Goal: Information Seeking & Learning: Learn about a topic

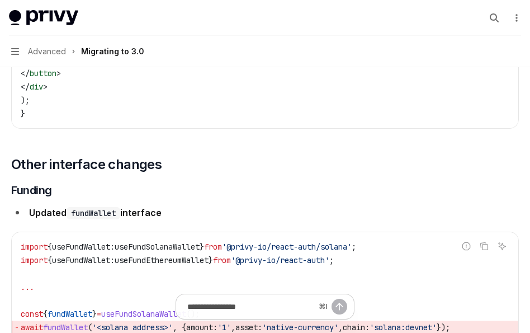
scroll to position [3305, 0]
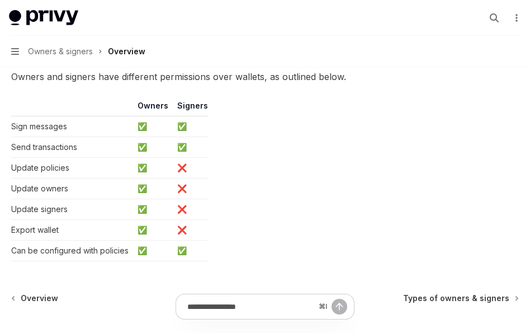
scroll to position [948, 0]
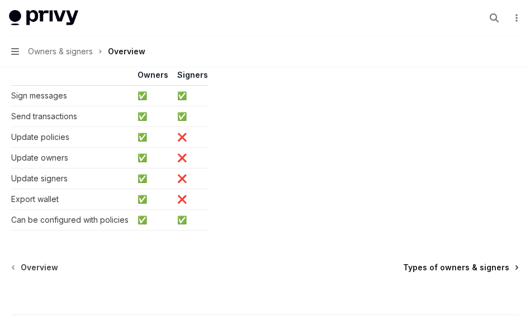
click at [445, 262] on span "Types of owners & signers" at bounding box center [456, 267] width 106 height 11
type textarea "*"
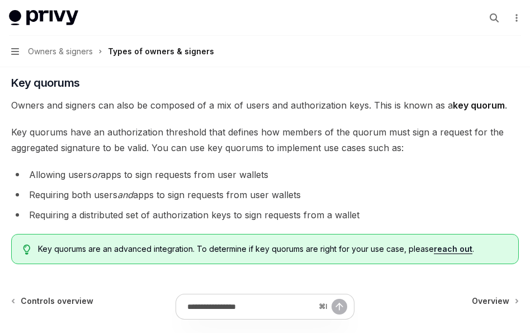
scroll to position [428, 0]
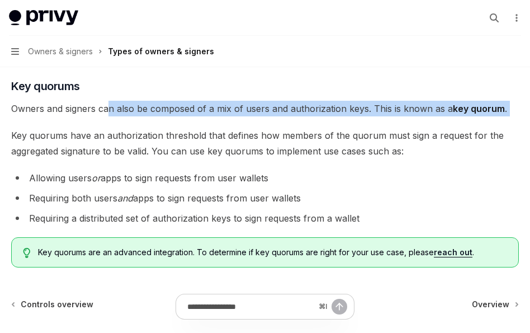
drag, startPoint x: 108, startPoint y: 107, endPoint x: 253, endPoint y: 127, distance: 145.7
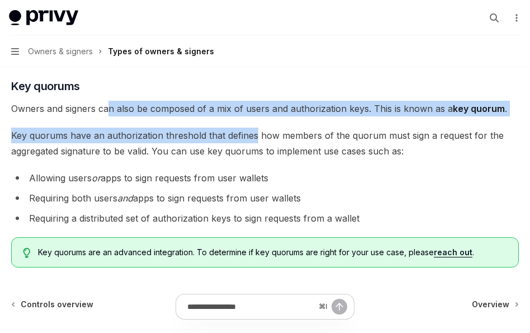
click at [253, 127] on span "Key quorums have an authorization threshold that defines how members of the quo…" at bounding box center [265, 142] width 508 height 31
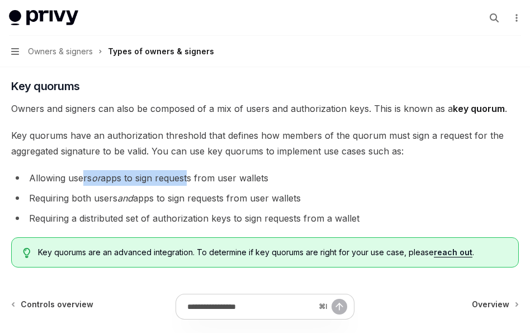
drag, startPoint x: 82, startPoint y: 175, endPoint x: 191, endPoint y: 178, distance: 109.1
click at [191, 178] on li "Allowing users or apps to sign requests from user wallets" at bounding box center [265, 178] width 508 height 16
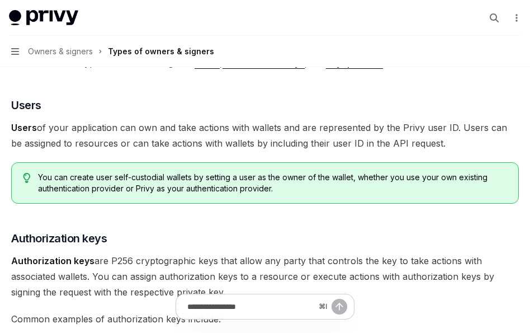
scroll to position [0, 0]
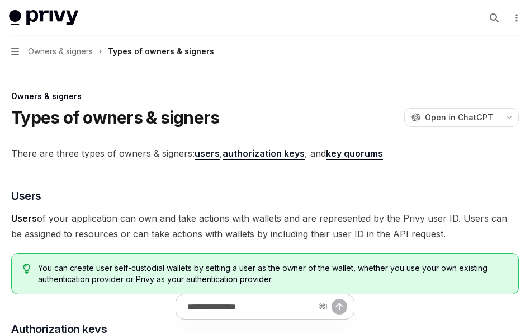
click at [116, 153] on span "There are three types of owners & signers: users , authorization keys , and key…" at bounding box center [265, 153] width 508 height 16
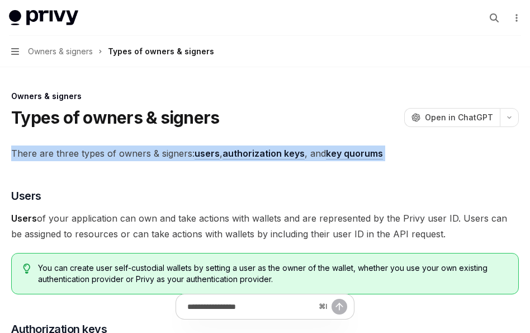
click at [116, 153] on span "There are three types of owners & signers: users , authorization keys , and key…" at bounding box center [265, 153] width 508 height 16
click at [126, 155] on span "There are three types of owners & signers: users , authorization keys , and key…" at bounding box center [265, 153] width 508 height 16
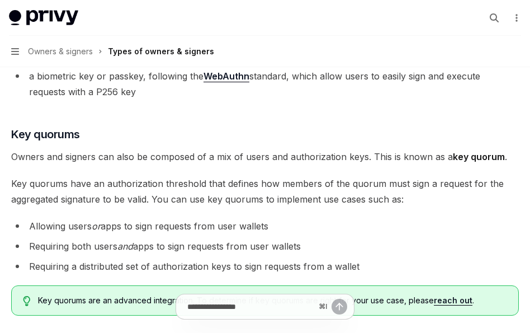
scroll to position [382, 0]
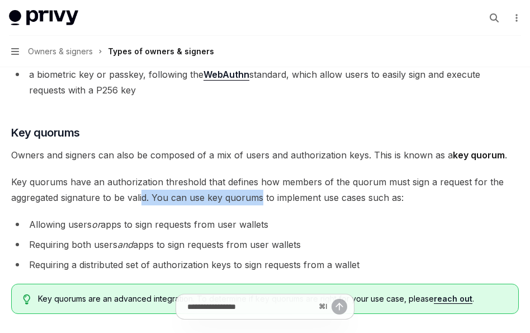
drag, startPoint x: 144, startPoint y: 200, endPoint x: 261, endPoint y: 197, distance: 116.3
click at [261, 197] on span "Key quorums have an authorization threshold that defines how members of the quo…" at bounding box center [265, 189] width 508 height 31
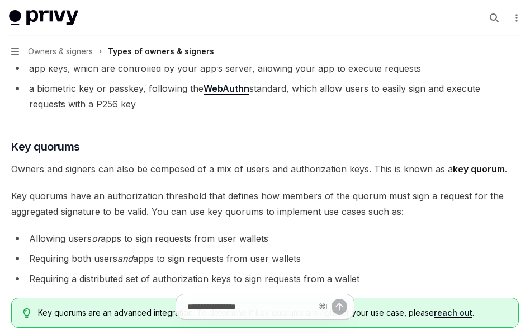
scroll to position [364, 0]
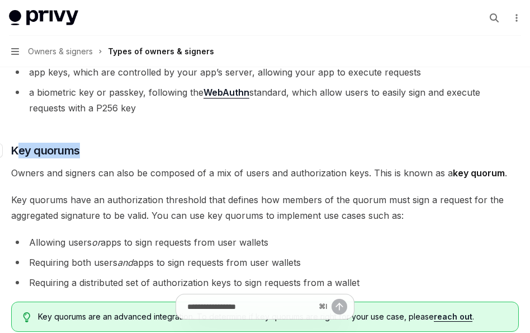
drag, startPoint x: 81, startPoint y: 152, endPoint x: 17, endPoint y: 152, distance: 63.2
click at [17, 152] on h3 "​ Key quorums" at bounding box center [265, 151] width 508 height 16
click at [17, 152] on span "Key quorums" at bounding box center [45, 151] width 69 height 16
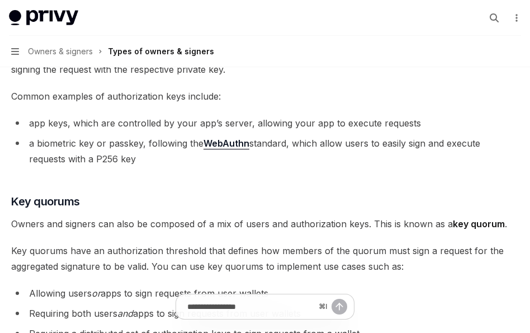
scroll to position [423, 0]
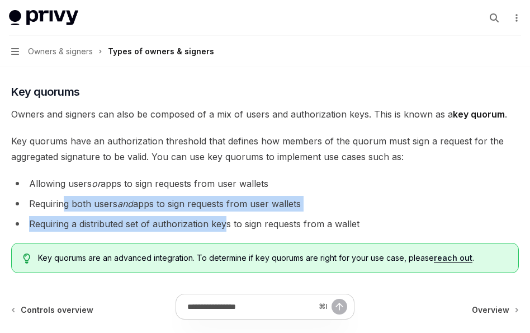
drag, startPoint x: 64, startPoint y: 204, endPoint x: 228, endPoint y: 220, distance: 165.3
click at [228, 220] on ul "Allowing users or apps to sign requests from user wallets Requiring both users …" at bounding box center [265, 204] width 508 height 56
click at [228, 220] on li "Requiring a distributed set of authorization keys to sign requests from a wallet" at bounding box center [265, 224] width 508 height 16
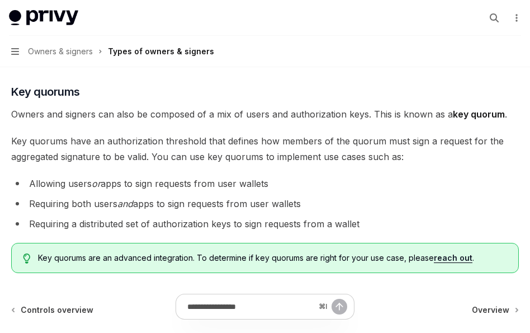
click at [139, 206] on li "Requiring both users and apps to sign requests from user wallets" at bounding box center [265, 204] width 508 height 16
click at [101, 178] on em "or" at bounding box center [96, 183] width 9 height 11
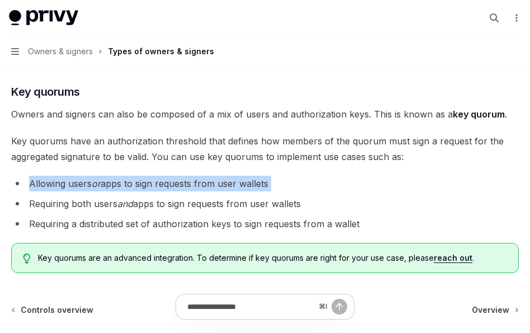
click at [101, 178] on em "or" at bounding box center [96, 183] width 9 height 11
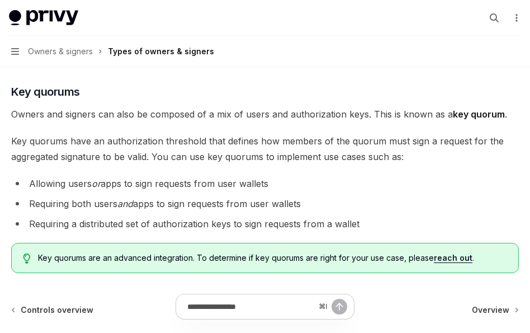
click at [100, 202] on li "Requiring both users and apps to sign requests from user wallets" at bounding box center [265, 204] width 508 height 16
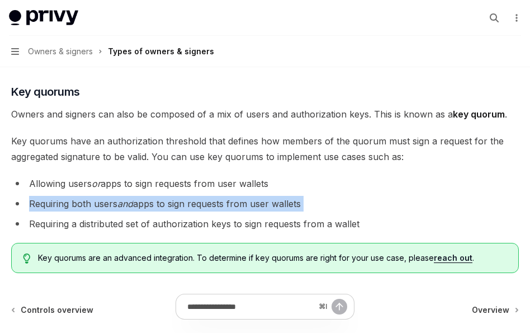
click at [100, 202] on li "Requiring both users and apps to sign requests from user wallets" at bounding box center [265, 204] width 508 height 16
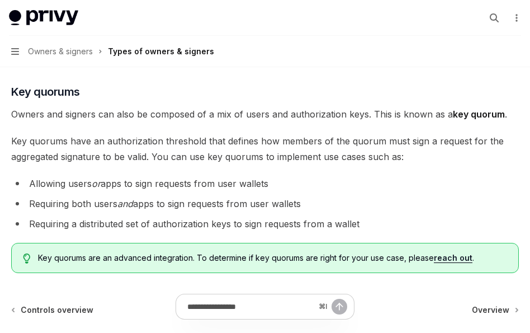
click at [115, 203] on li "Requiring both users and apps to sign requests from user wallets" at bounding box center [265, 204] width 508 height 16
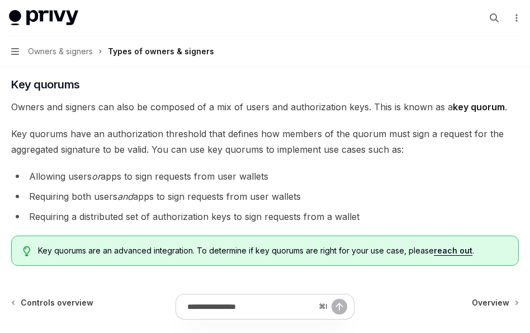
scroll to position [365, 0]
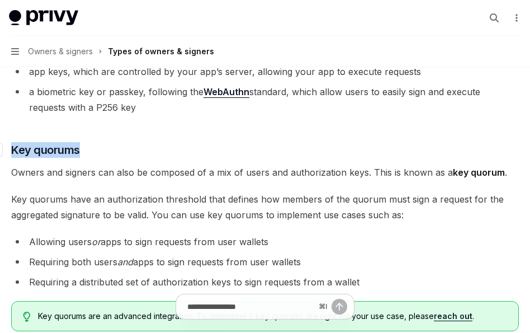
drag, startPoint x: 87, startPoint y: 154, endPoint x: 12, endPoint y: 153, distance: 74.9
click at [12, 153] on h3 "​ Key quorums" at bounding box center [265, 150] width 508 height 16
copy span "Key quorums"
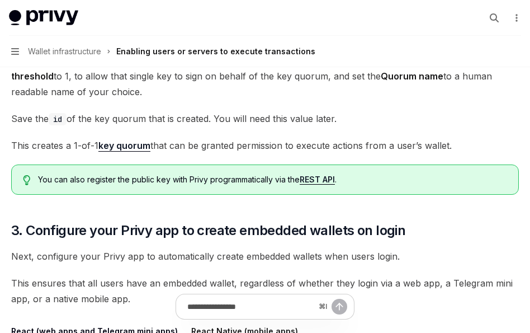
scroll to position [820, 0]
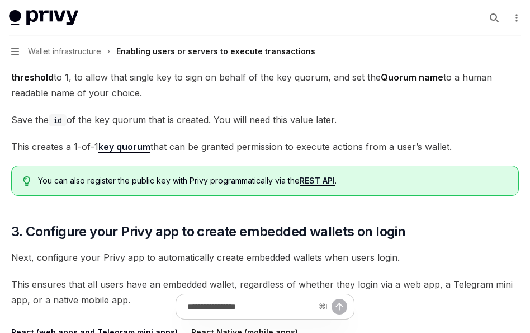
click at [120, 144] on link "key quorum" at bounding box center [124, 147] width 52 height 12
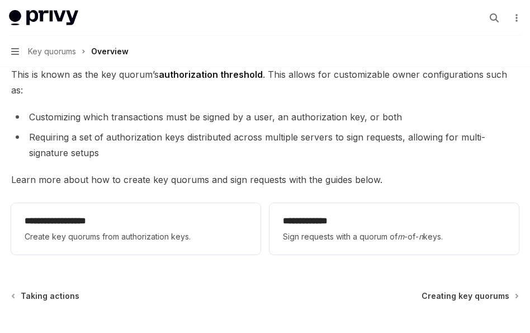
scroll to position [176, 0]
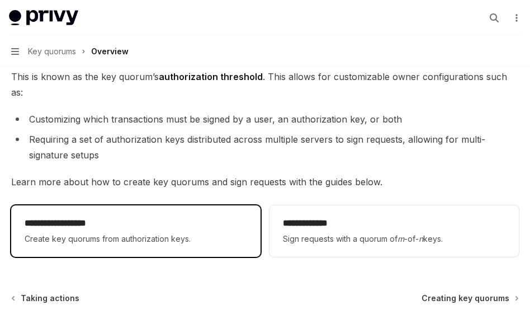
click at [122, 216] on h2 "**********" at bounding box center [136, 222] width 223 height 13
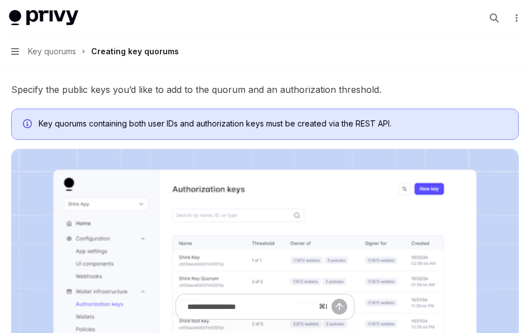
scroll to position [469, 0]
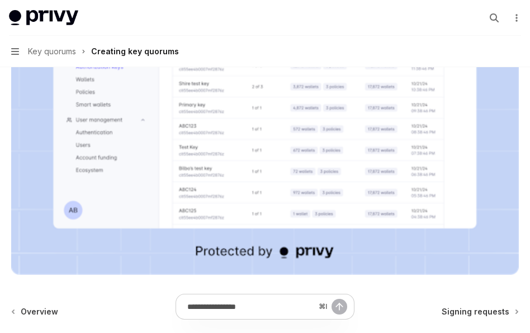
click at [455, 309] on div "⌘ I" at bounding box center [265, 311] width 508 height 41
click at [464, 311] on div "⌘ I" at bounding box center [265, 311] width 508 height 41
click at [514, 311] on div "⌘ I" at bounding box center [265, 311] width 508 height 41
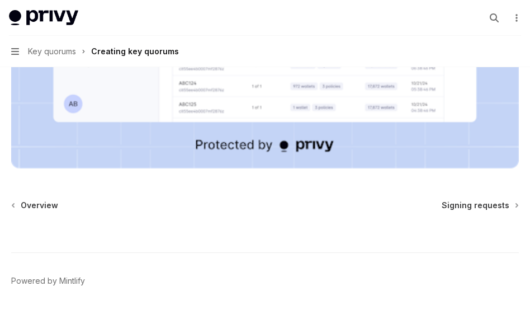
scroll to position [590, 0]
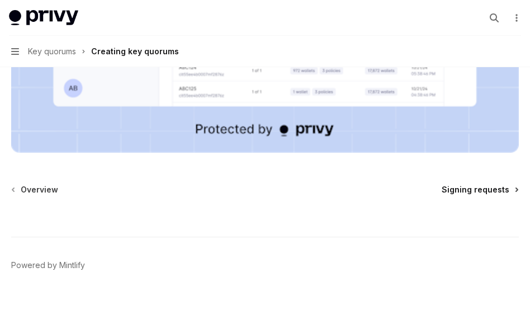
click at [475, 186] on span "Signing requests" at bounding box center [476, 189] width 68 height 11
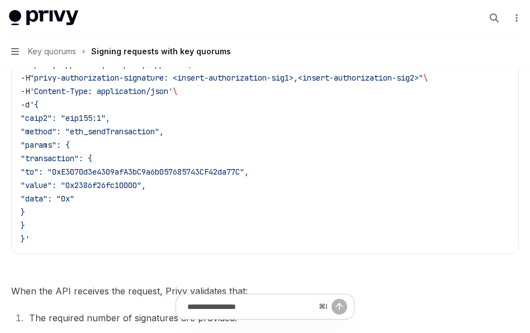
scroll to position [462, 0]
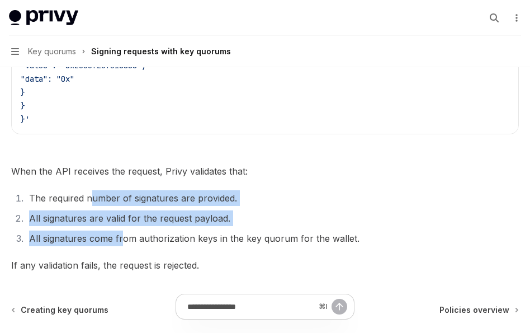
drag, startPoint x: 89, startPoint y: 195, endPoint x: 124, endPoint y: 244, distance: 60.3
click at [124, 244] on ol "The required number of signatures are provided. All signatures are valid for th…" at bounding box center [265, 218] width 508 height 56
click at [124, 244] on li "All signatures come from authorization keys in the key quorum for the wallet." at bounding box center [272, 238] width 493 height 16
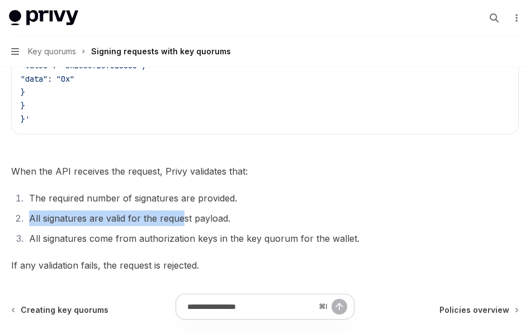
drag, startPoint x: 27, startPoint y: 215, endPoint x: 186, endPoint y: 216, distance: 158.8
click at [186, 216] on li "All signatures are valid for the request payload." at bounding box center [272, 218] width 493 height 16
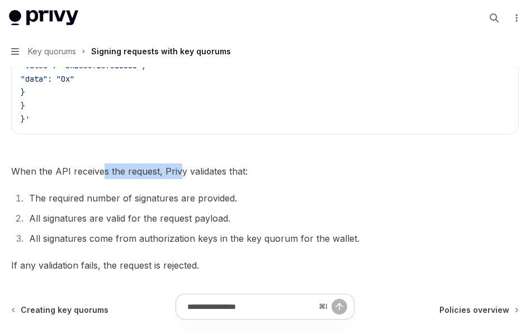
drag, startPoint x: 101, startPoint y: 176, endPoint x: 178, endPoint y: 176, distance: 77.2
click at [178, 176] on span "When the API receives the request, Privy validates that:" at bounding box center [265, 171] width 508 height 16
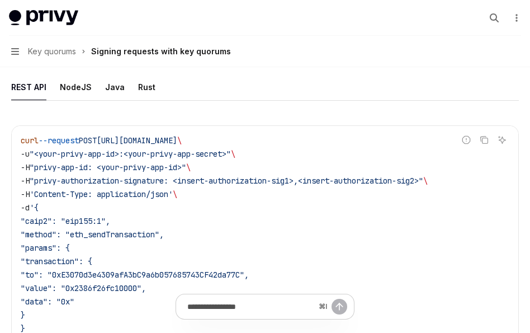
scroll to position [242, 0]
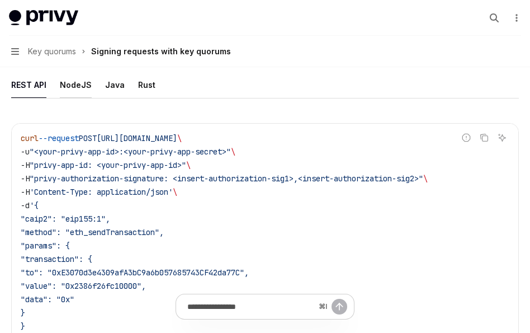
click at [72, 83] on div "NodeJS" at bounding box center [76, 85] width 32 height 26
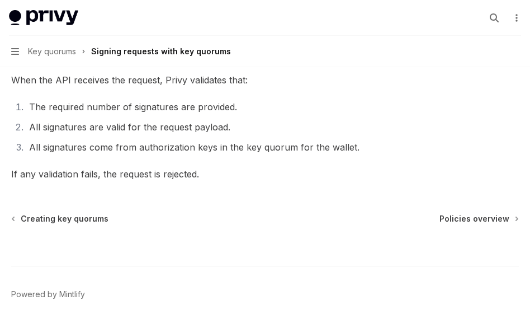
scroll to position [870, 0]
click at [447, 218] on span "Policies overview" at bounding box center [475, 218] width 70 height 11
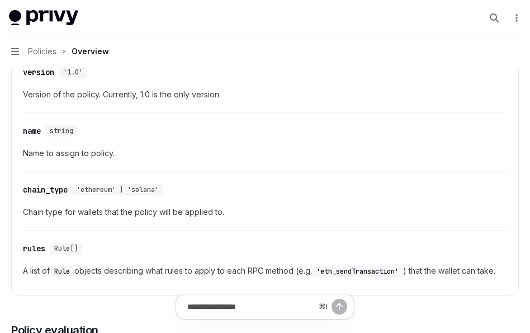
scroll to position [1047, 0]
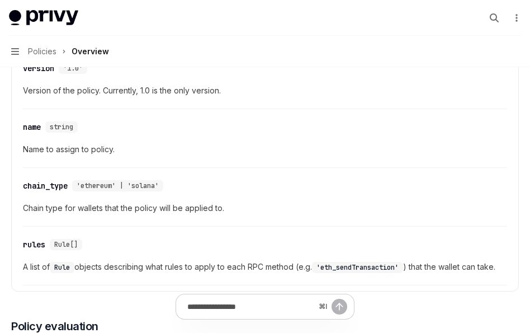
click at [287, 267] on span "A list of Rule objects describing what rules to apply to each RPC method (e.g. …" at bounding box center [265, 266] width 484 height 13
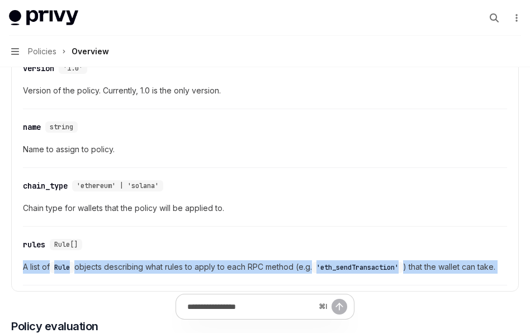
click at [287, 267] on span "A list of Rule objects describing what rules to apply to each RPC method (e.g. …" at bounding box center [265, 266] width 484 height 13
click at [299, 267] on span "A list of Rule objects describing what rules to apply to each RPC method (e.g. …" at bounding box center [265, 266] width 484 height 13
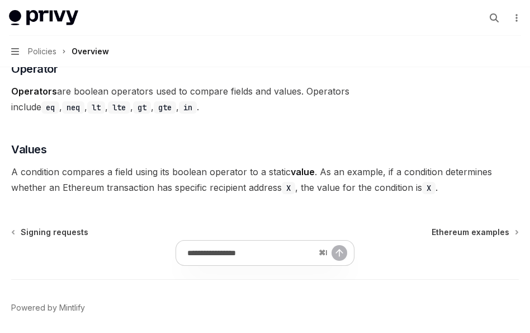
scroll to position [3324, 0]
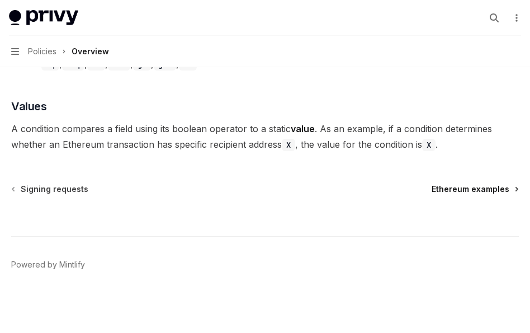
click at [465, 191] on span "Ethereum examples" at bounding box center [471, 188] width 78 height 11
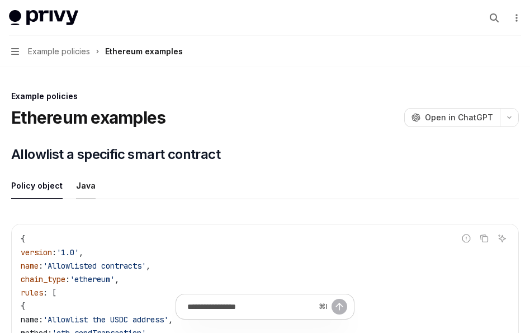
click at [77, 195] on div "Java" at bounding box center [86, 185] width 20 height 26
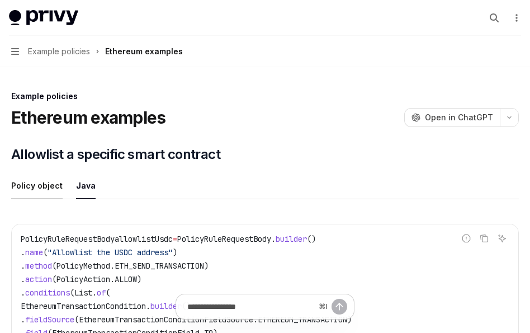
click at [29, 186] on div "Policy object" at bounding box center [36, 185] width 51 height 26
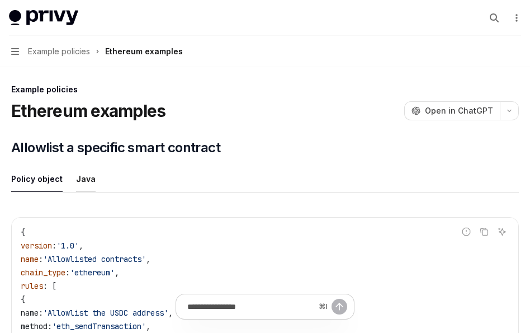
scroll to position [6, 0]
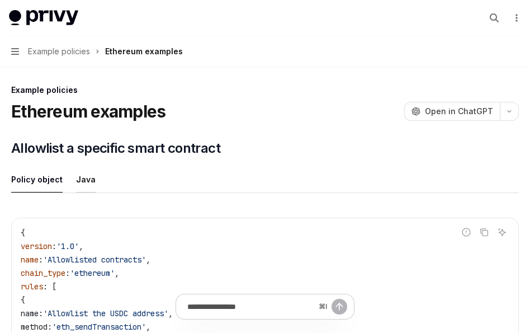
click at [79, 182] on div "Java" at bounding box center [86, 179] width 20 height 26
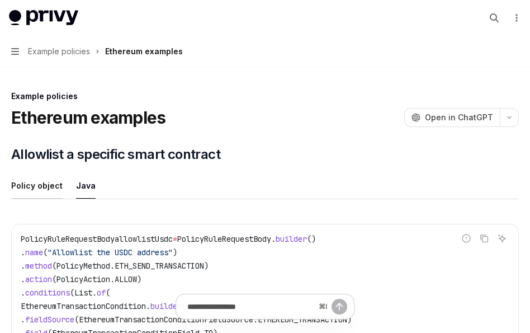
click at [33, 182] on div "Policy object" at bounding box center [36, 185] width 51 height 26
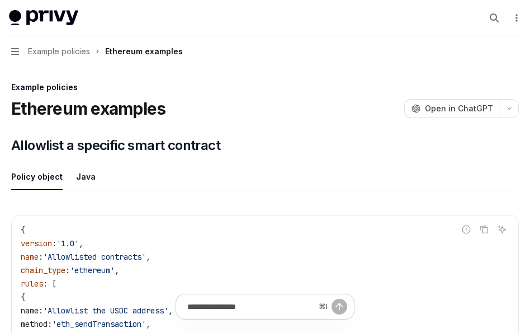
scroll to position [6, 0]
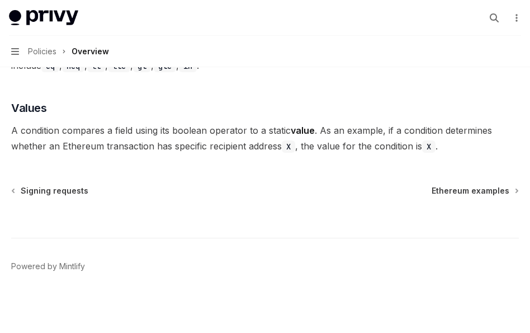
scroll to position [3243, 0]
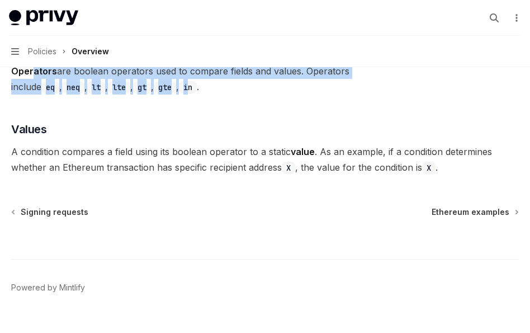
drag, startPoint x: 31, startPoint y: 125, endPoint x: 48, endPoint y: 146, distance: 26.6
click at [48, 95] on span "Operators are boolean operators used to compare fields and values. Operators in…" at bounding box center [265, 78] width 508 height 31
click at [179, 93] on code "in" at bounding box center [188, 87] width 18 height 12
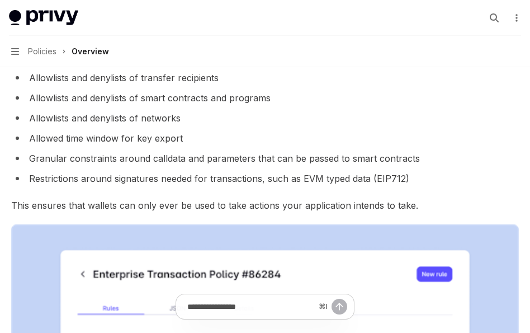
scroll to position [0, 0]
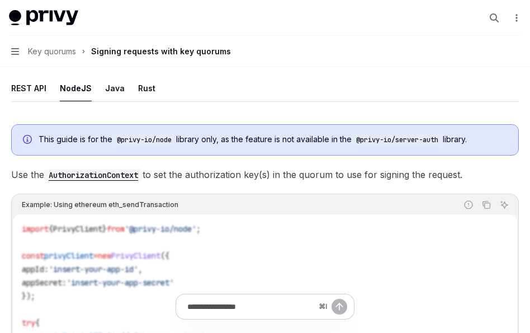
scroll to position [239, 0]
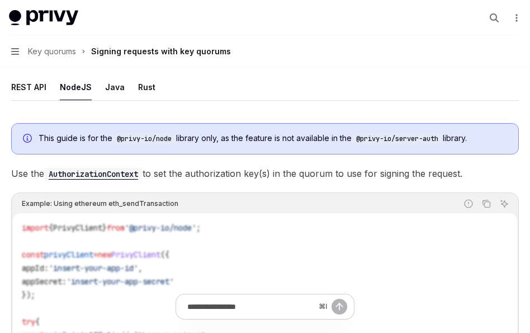
scroll to position [242, 0]
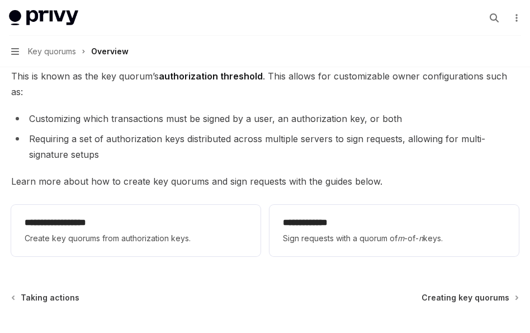
scroll to position [176, 0]
click at [46, 52] on span "Key quorums" at bounding box center [52, 51] width 48 height 13
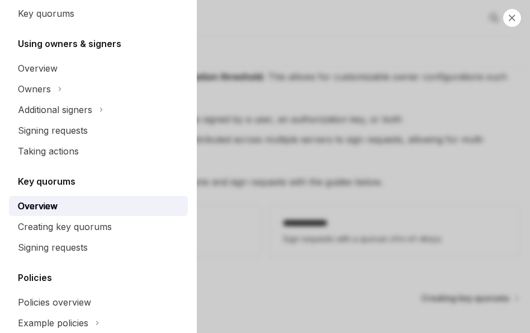
scroll to position [367, 0]
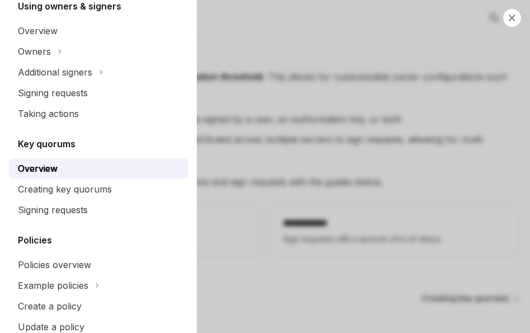
click at [35, 173] on div "Overview" at bounding box center [38, 168] width 40 height 13
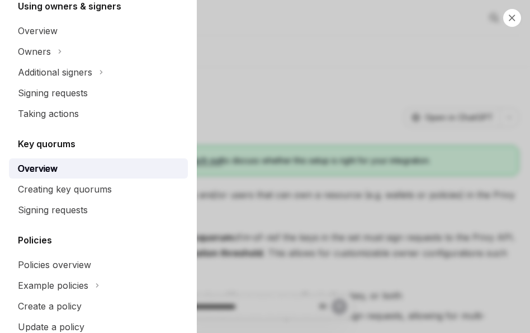
click at [249, 102] on div "Close navigation Policies & controls Overview Owners & signers Controls overvie…" at bounding box center [265, 166] width 530 height 333
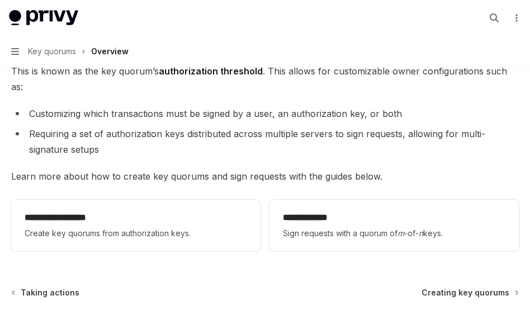
scroll to position [186, 0]
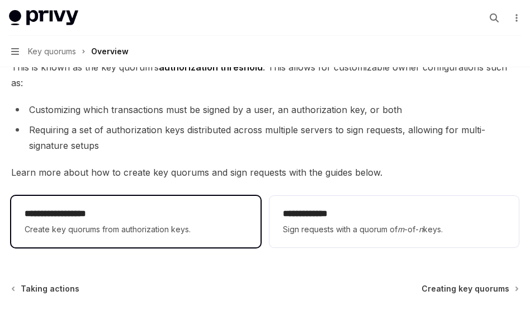
click at [117, 207] on div "**********" at bounding box center [136, 221] width 223 height 29
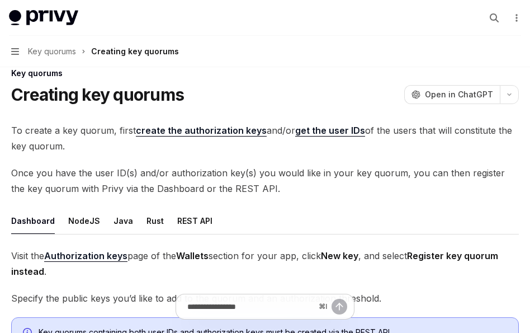
scroll to position [10, 0]
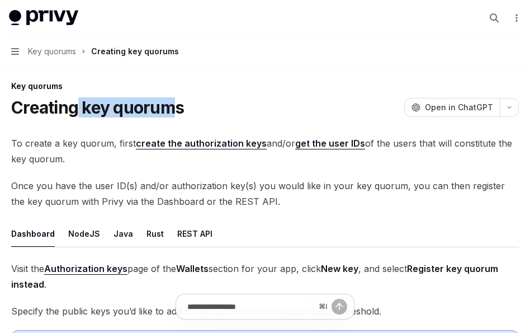
drag, startPoint x: 177, startPoint y: 108, endPoint x: 78, endPoint y: 111, distance: 99.0
click at [78, 111] on h1 "Creating key quorums" at bounding box center [97, 107] width 173 height 20
copy h1 "key quorum"
click at [214, 48] on button "Navigation Key quorums Creating key quorums" at bounding box center [265, 51] width 530 height 31
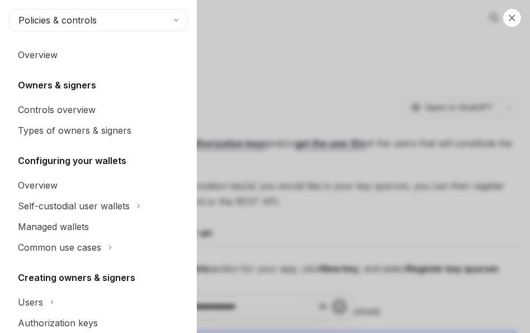
click at [234, 181] on div "Close navigation Policies & controls Overview Owners & signers Controls overvie…" at bounding box center [265, 166] width 530 height 333
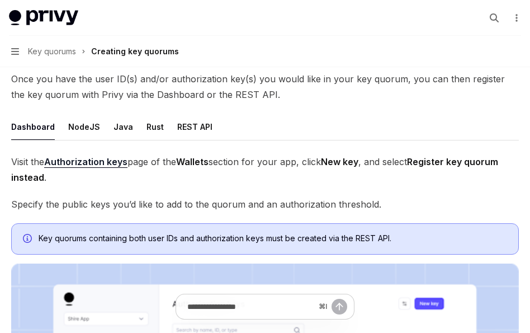
scroll to position [115, 0]
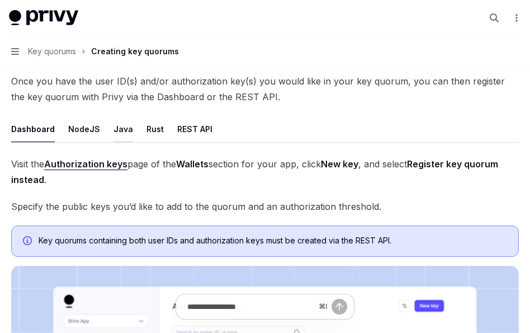
click at [117, 130] on div "Java" at bounding box center [124, 129] width 20 height 26
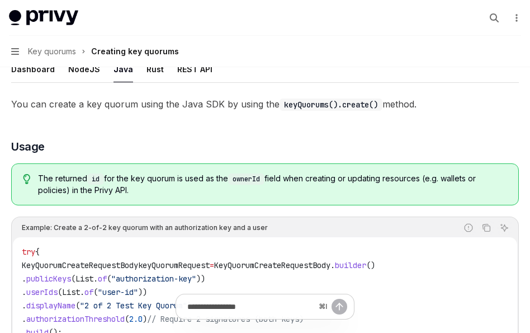
scroll to position [172, 0]
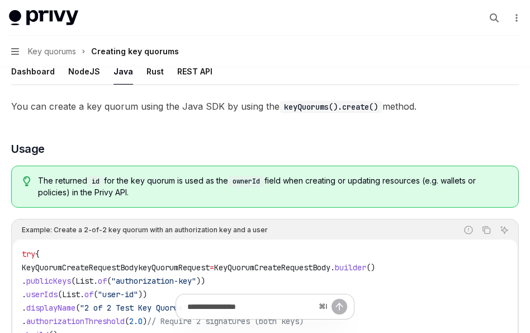
click at [148, 66] on button "Navigation Key quorums Creating key quorums" at bounding box center [265, 51] width 530 height 31
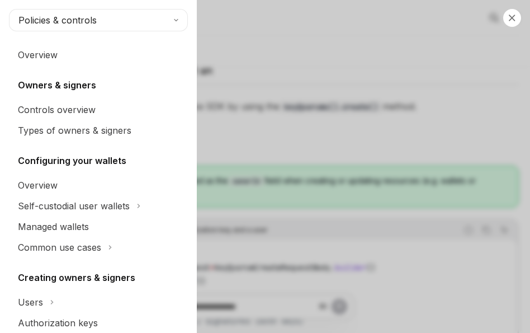
click at [211, 88] on div "Close navigation Policies & controls Overview Owners & signers Controls overvie…" at bounding box center [265, 166] width 530 height 333
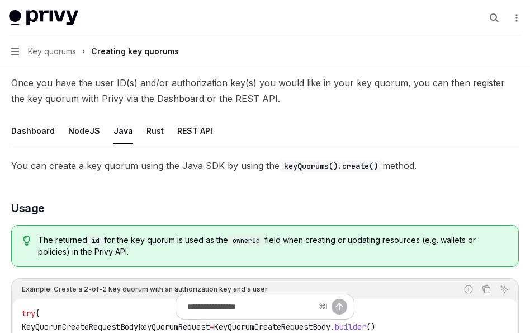
scroll to position [98, 0]
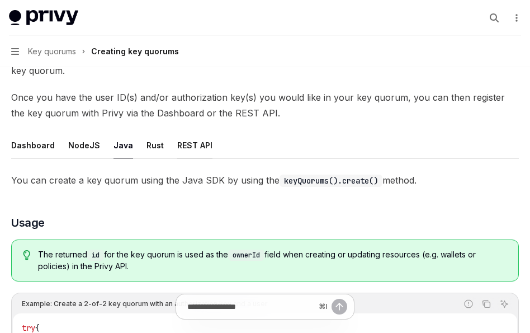
click at [185, 145] on div "REST API" at bounding box center [194, 145] width 35 height 26
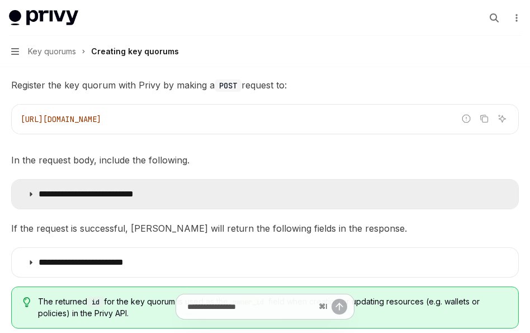
scroll to position [198, 0]
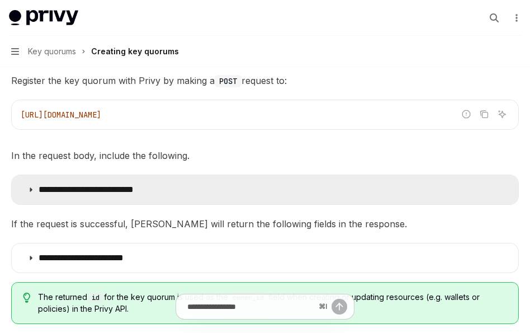
click at [69, 188] on p "**********" at bounding box center [106, 189] width 134 height 11
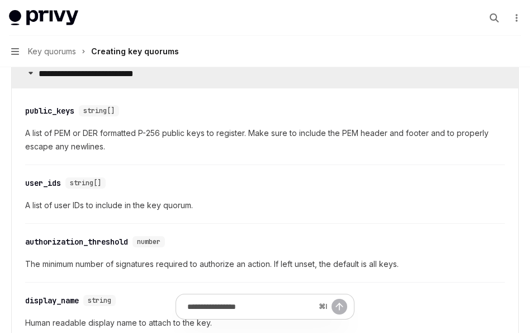
scroll to position [315, 0]
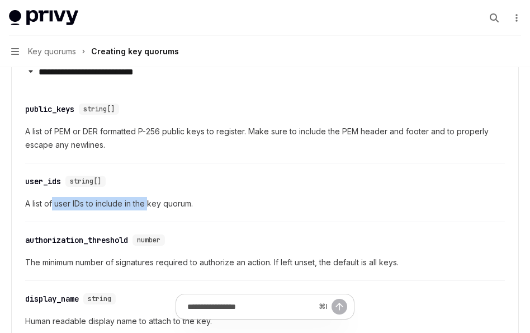
drag, startPoint x: 51, startPoint y: 207, endPoint x: 149, endPoint y: 208, distance: 97.3
click at [149, 208] on span "A list of user IDs to include in the key quorum." at bounding box center [265, 203] width 480 height 13
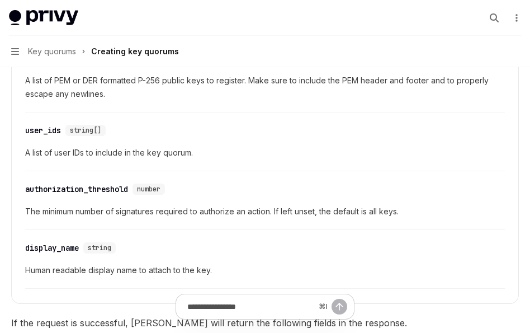
scroll to position [367, 0]
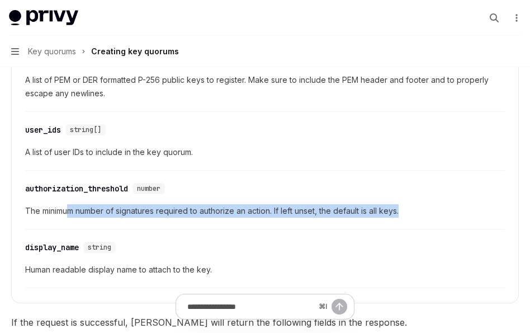
drag, startPoint x: 68, startPoint y: 209, endPoint x: 272, endPoint y: 220, distance: 203.8
click at [272, 220] on div "​ authorization_threshold number The minimum number of signatures required to a…" at bounding box center [265, 202] width 480 height 53
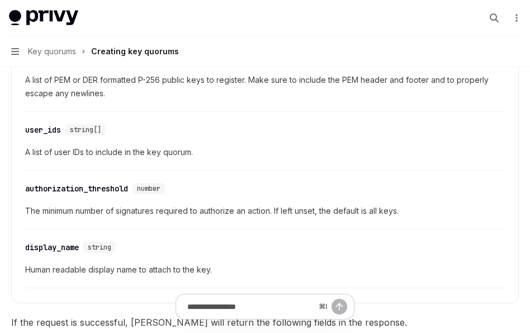
click at [270, 214] on span "The minimum number of signatures required to authorize an action. If left unset…" at bounding box center [265, 210] width 480 height 13
drag, startPoint x: 254, startPoint y: 212, endPoint x: 305, endPoint y: 212, distance: 50.3
click at [305, 212] on span "The minimum number of signatures required to authorize an action. If left unset…" at bounding box center [265, 210] width 480 height 13
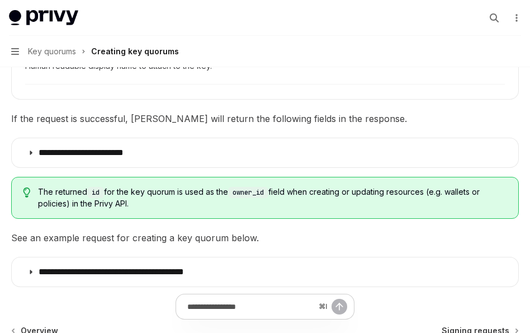
scroll to position [592, 0]
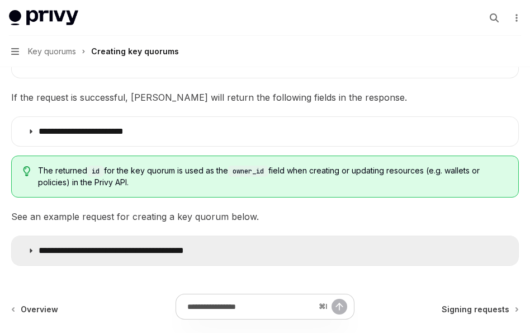
click at [382, 264] on summary "**********" at bounding box center [265, 250] width 507 height 29
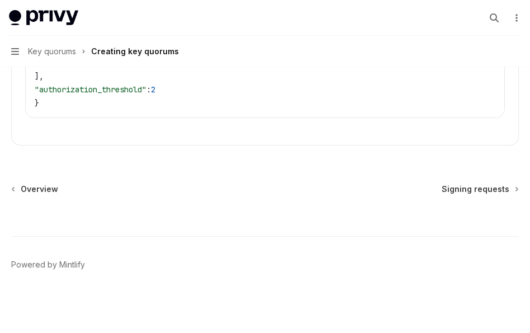
scroll to position [1186, 0]
click at [474, 195] on span "Signing requests" at bounding box center [476, 188] width 68 height 11
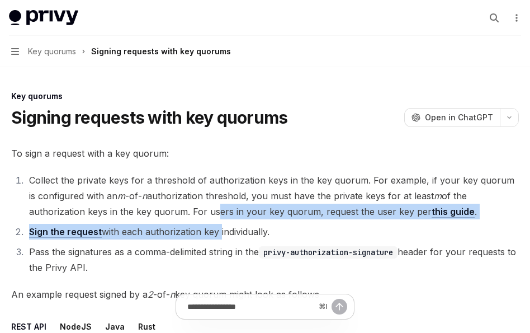
drag, startPoint x: 210, startPoint y: 210, endPoint x: 219, endPoint y: 233, distance: 24.9
click at [219, 233] on ol "Collect the private keys for a threshold of authorization keys in the key quoru…" at bounding box center [265, 223] width 508 height 103
click at [219, 233] on li "Sign the request with each authorization key individually." at bounding box center [272, 232] width 493 height 16
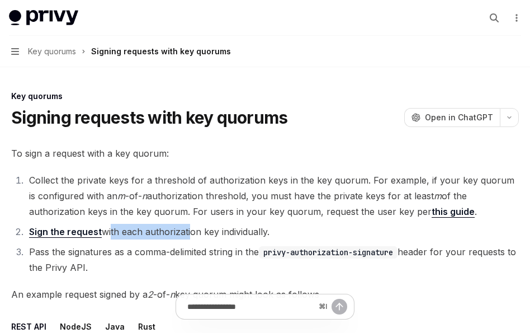
drag, startPoint x: 109, startPoint y: 232, endPoint x: 187, endPoint y: 232, distance: 78.3
click at [187, 232] on li "Sign the request with each authorization key individually." at bounding box center [272, 232] width 493 height 16
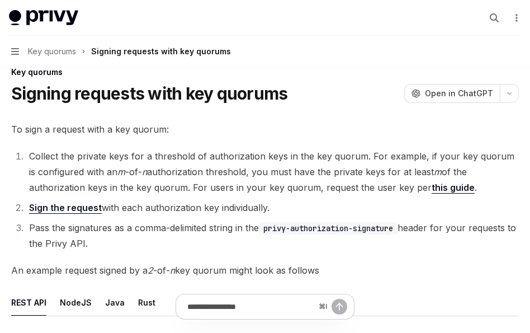
scroll to position [26, 0]
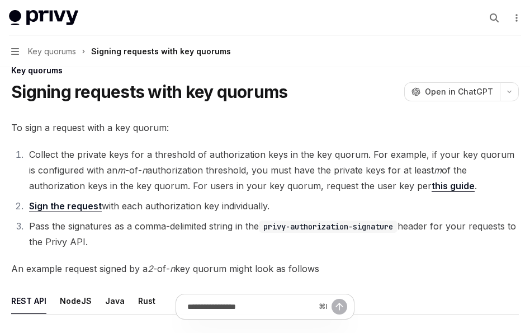
click at [436, 186] on link "this guide" at bounding box center [453, 186] width 43 height 12
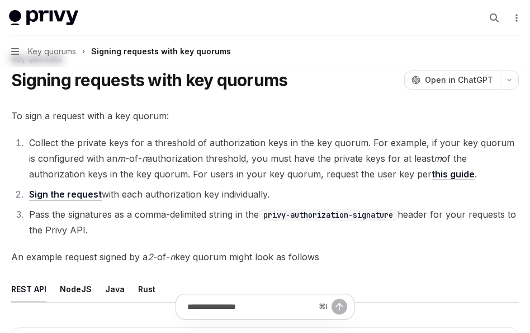
scroll to position [81, 0]
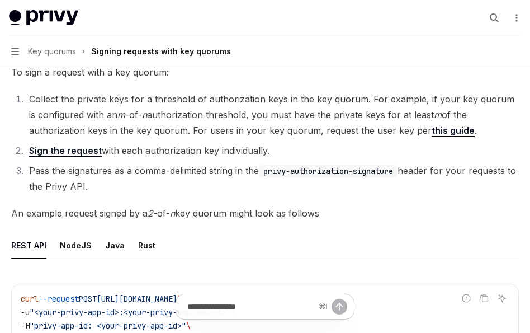
click at [177, 216] on span "An example request signed by a 2 -of- n key quorum might look as follows" at bounding box center [265, 213] width 508 height 16
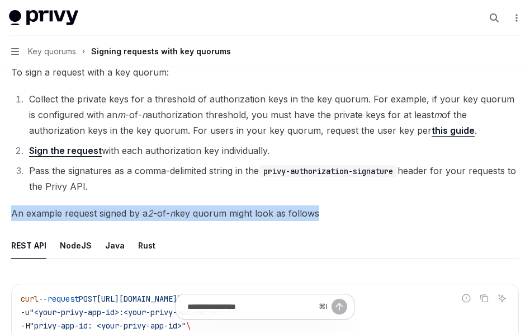
click at [177, 216] on span "An example request signed by a 2 -of- n key quorum might look as follows" at bounding box center [265, 213] width 508 height 16
click at [223, 216] on span "An example request signed by a 2 -of- n key quorum might look as follows" at bounding box center [265, 213] width 508 height 16
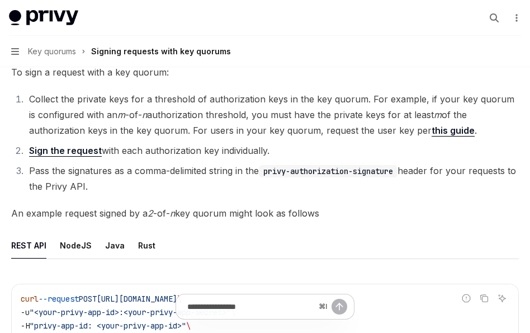
click at [54, 169] on li "Pass the signatures as a comma-delimited string in the privy-authorization-sign…" at bounding box center [272, 178] width 493 height 31
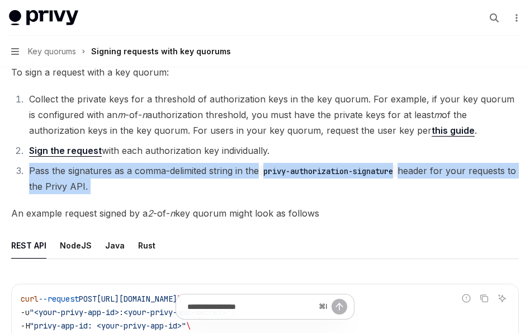
click at [54, 169] on li "Pass the signatures as a comma-delimited string in the privy-authorization-sign…" at bounding box center [272, 178] width 493 height 31
click at [61, 178] on li "Pass the signatures as a comma-delimited string in the privy-authorization-sign…" at bounding box center [272, 178] width 493 height 31
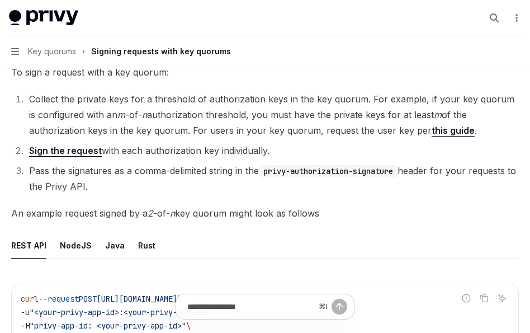
drag, startPoint x: 170, startPoint y: 130, endPoint x: 360, endPoint y: 130, distance: 189.6
click at [360, 130] on li "Collect the private keys for a threshold of authorization keys in the key quoru…" at bounding box center [272, 114] width 493 height 47
drag, startPoint x: 318, startPoint y: 130, endPoint x: 392, endPoint y: 130, distance: 73.8
click at [392, 130] on li "Collect the private keys for a threshold of authorization keys in the key quoru…" at bounding box center [272, 114] width 493 height 47
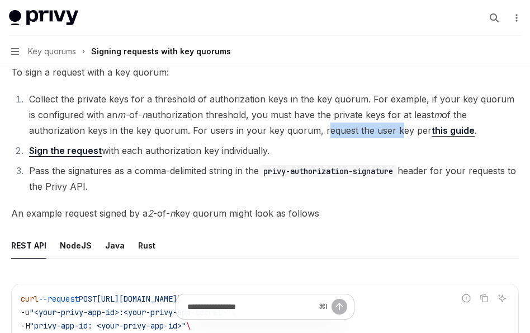
click at [392, 130] on li "Collect the private keys for a threshold of authorization keys in the key quoru…" at bounding box center [272, 114] width 493 height 47
drag, startPoint x: 276, startPoint y: 150, endPoint x: 2, endPoint y: 145, distance: 274.6
click at [136, 135] on li "Collect the private keys for a threshold of authorization keys in the key quoru…" at bounding box center [272, 114] width 493 height 47
click at [104, 171] on li "Pass the signatures as a comma-delimited string in the privy-authorization-sign…" at bounding box center [272, 178] width 493 height 31
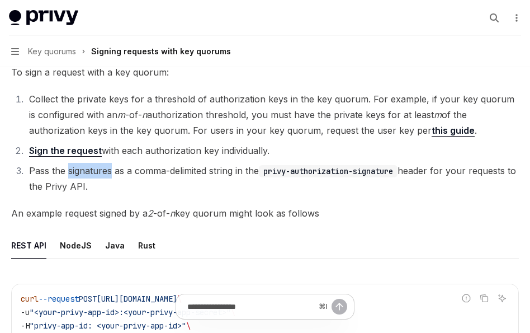
click at [104, 171] on li "Pass the signatures as a comma-delimited string in the privy-authorization-sign…" at bounding box center [272, 178] width 493 height 31
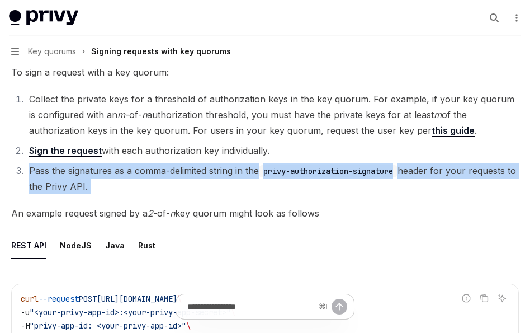
click at [104, 171] on li "Pass the signatures as a comma-delimited string in the privy-authorization-sign…" at bounding box center [272, 178] width 493 height 31
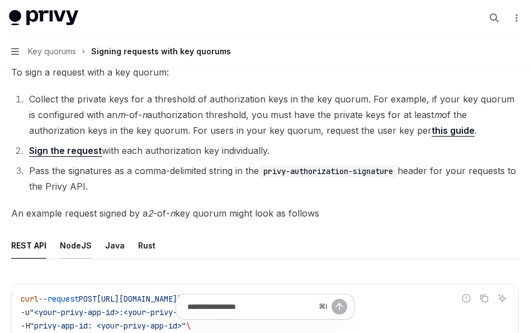
click at [72, 243] on div "NodeJS" at bounding box center [76, 245] width 32 height 26
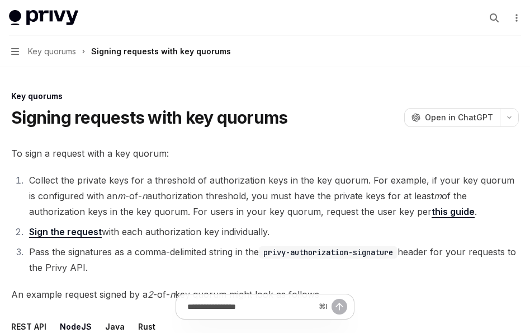
click at [58, 54] on span "Key quorums" at bounding box center [52, 51] width 48 height 13
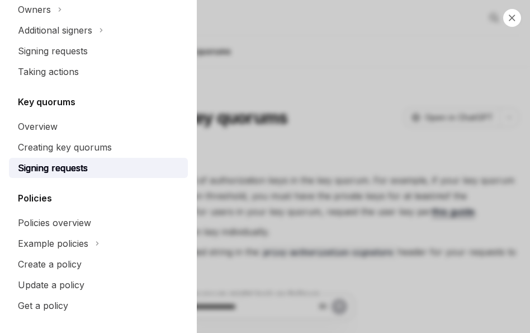
scroll to position [408, 0]
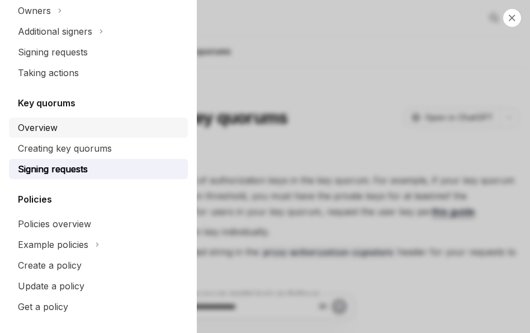
click at [46, 128] on div "Overview" at bounding box center [38, 127] width 40 height 13
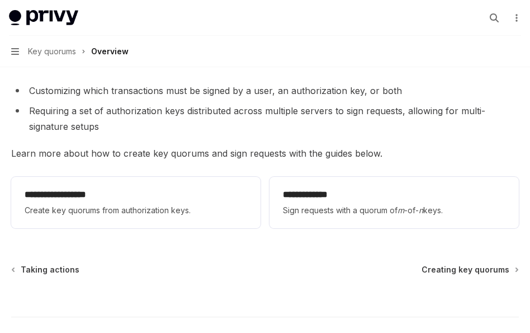
scroll to position [205, 0]
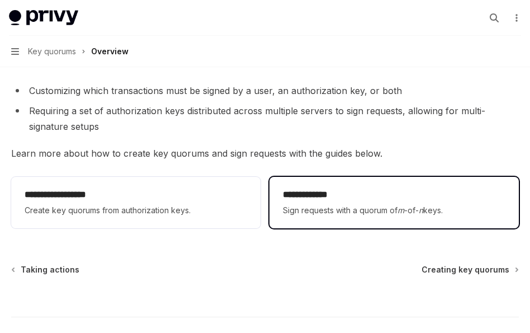
click at [312, 204] on span "Sign requests with a quorum of m -of- n keys." at bounding box center [394, 210] width 223 height 13
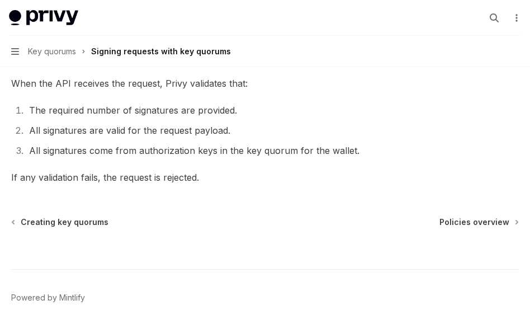
scroll to position [537, 0]
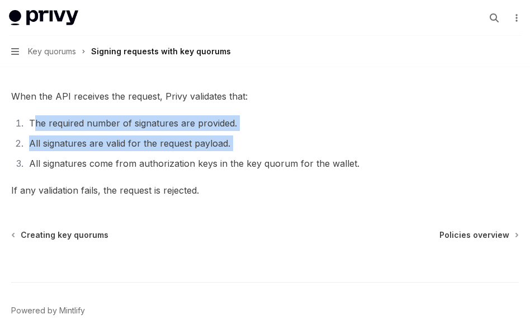
drag, startPoint x: 36, startPoint y: 123, endPoint x: 128, endPoint y: 153, distance: 97.1
click at [128, 153] on ol "The required number of signatures are provided. All signatures are valid for th…" at bounding box center [265, 143] width 508 height 56
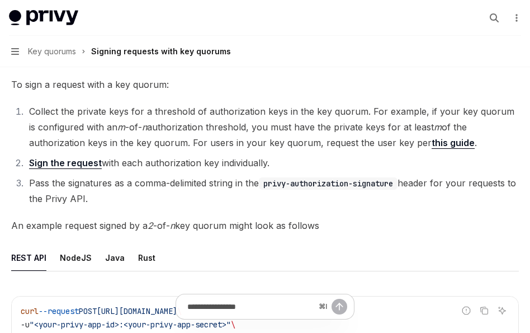
scroll to position [0, 0]
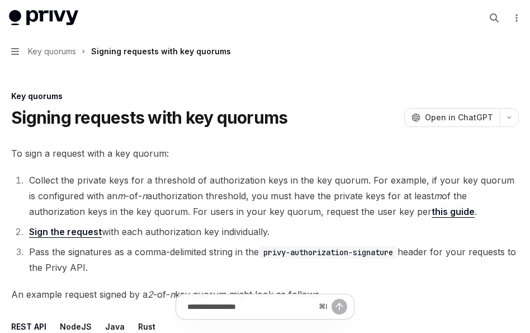
click at [63, 53] on span "Key quorums" at bounding box center [52, 51] width 48 height 13
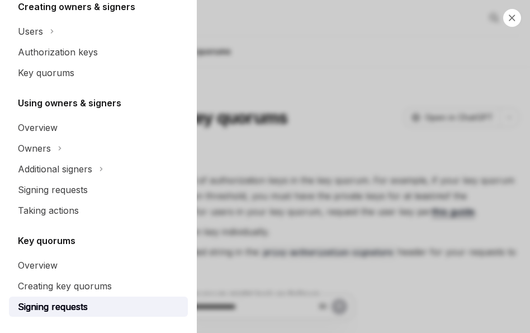
scroll to position [271, 0]
click at [73, 215] on div "Taking actions" at bounding box center [48, 209] width 61 height 13
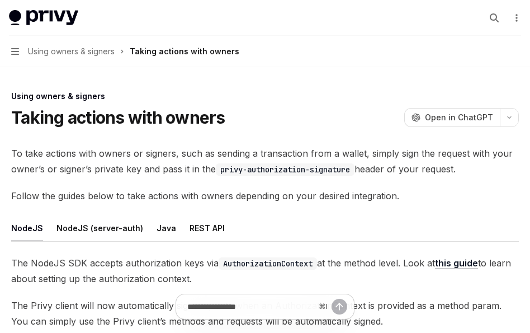
click at [65, 49] on span "Using owners & signers" at bounding box center [71, 51] width 87 height 13
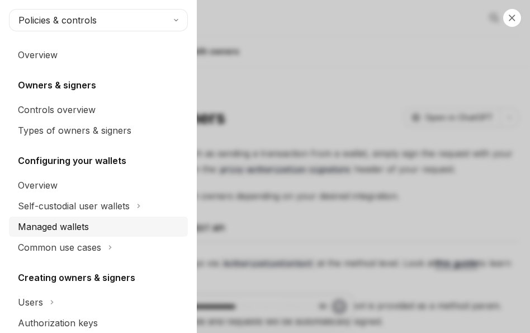
click at [48, 228] on div "Managed wallets" at bounding box center [53, 226] width 71 height 13
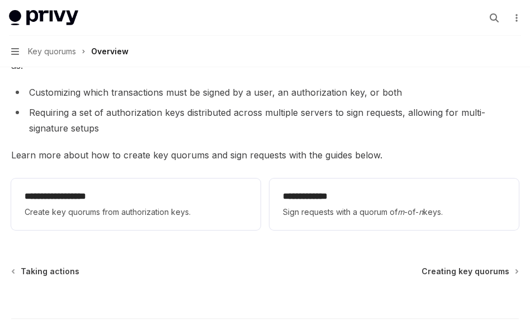
scroll to position [205, 0]
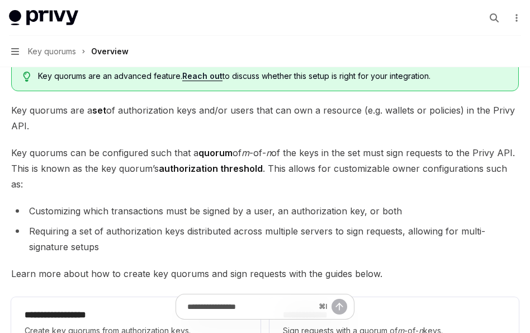
scroll to position [159, 0]
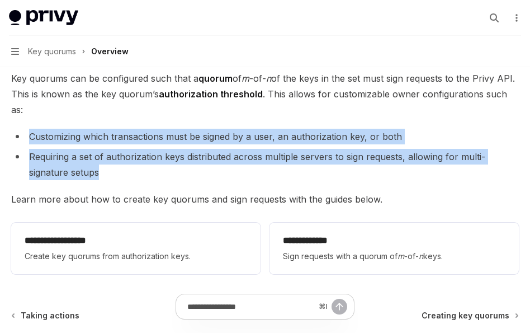
drag, startPoint x: 103, startPoint y: 109, endPoint x: 102, endPoint y: 163, distance: 53.7
click at [102, 163] on div "**********" at bounding box center [265, 133] width 508 height 292
click at [102, 163] on li "Requiring a set of authorization keys distributed across multiple servers to si…" at bounding box center [265, 164] width 508 height 31
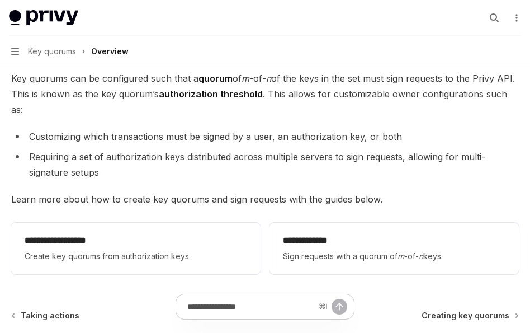
click at [440, 301] on div "⌘ I" at bounding box center [265, 311] width 508 height 41
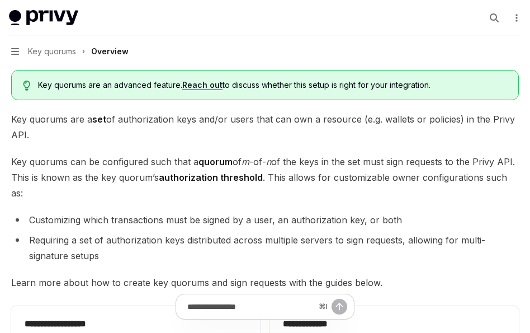
click at [50, 55] on span "Key quorums" at bounding box center [52, 51] width 48 height 13
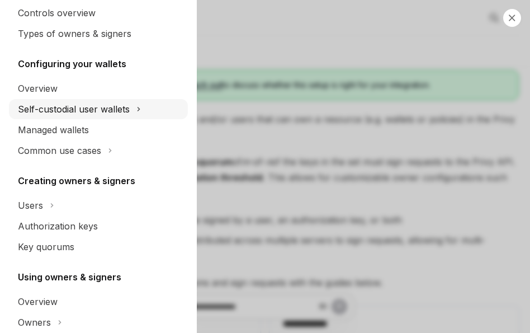
scroll to position [103, 0]
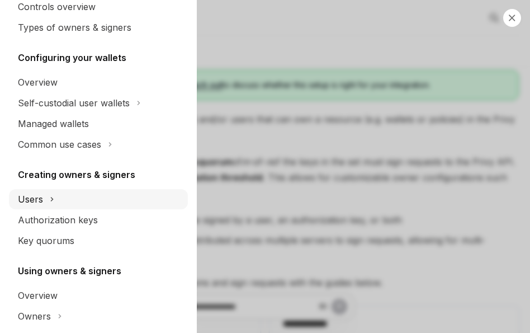
click at [39, 200] on div "Users" at bounding box center [30, 198] width 25 height 13
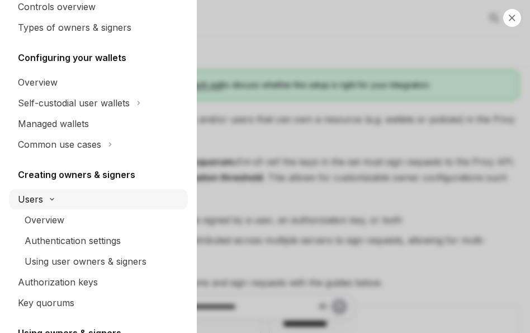
scroll to position [108, 0]
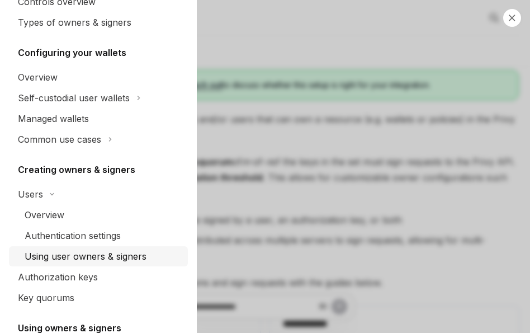
click at [39, 259] on div "Using user owners & signers" at bounding box center [86, 255] width 122 height 13
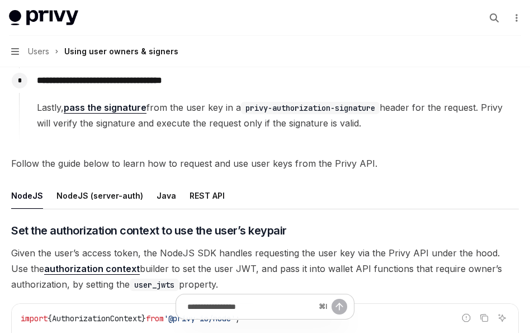
scroll to position [270, 0]
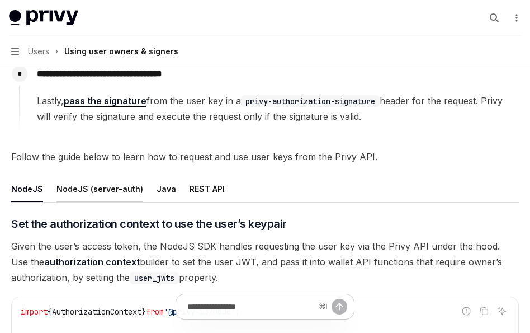
click at [81, 195] on div "NodeJS (server-auth)" at bounding box center [99, 189] width 87 height 26
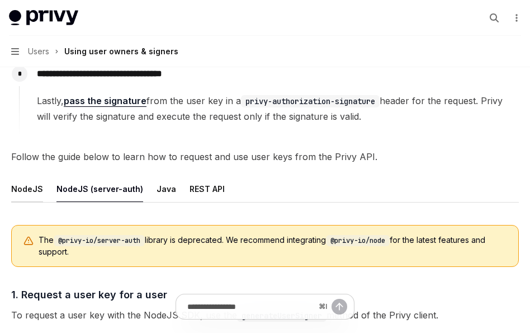
click at [28, 179] on div "NodeJS" at bounding box center [27, 189] width 32 height 26
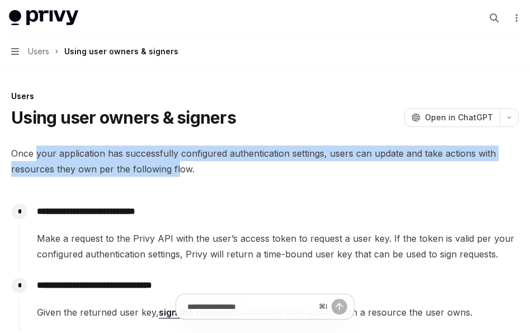
drag, startPoint x: 40, startPoint y: 154, endPoint x: 176, endPoint y: 168, distance: 137.2
click at [176, 168] on span "Once your application has successfully configured authentication settings, user…" at bounding box center [265, 160] width 508 height 31
drag, startPoint x: 197, startPoint y: 172, endPoint x: 87, endPoint y: 139, distance: 115.0
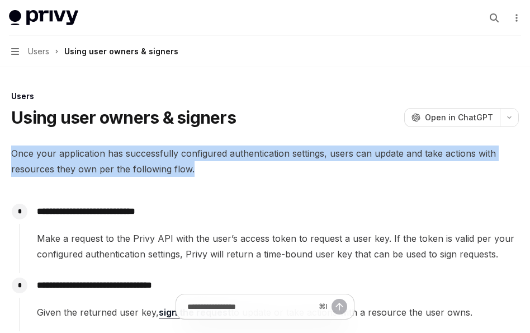
click at [76, 149] on span "Once your application has successfully configured authentication settings, user…" at bounding box center [265, 160] width 508 height 31
drag, startPoint x: 22, startPoint y: 155, endPoint x: 105, endPoint y: 175, distance: 85.7
click at [105, 175] on span "Once your application has successfully configured authentication settings, user…" at bounding box center [265, 160] width 508 height 31
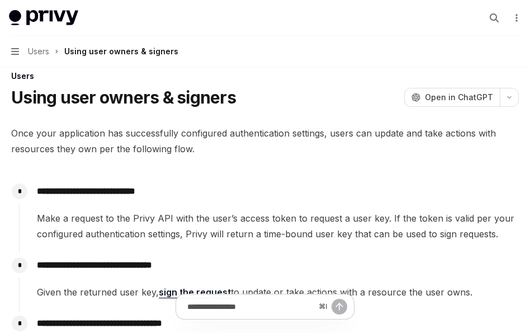
scroll to position [8, 0]
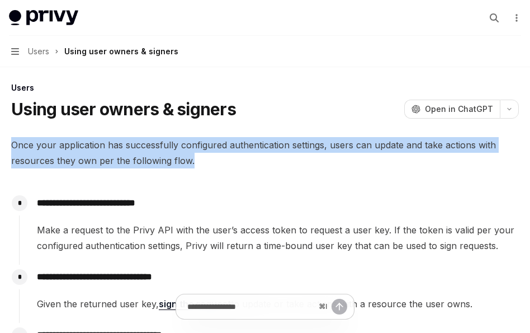
drag, startPoint x: 10, startPoint y: 148, endPoint x: 195, endPoint y: 157, distance: 185.3
click at [195, 157] on span "Once your application has successfully configured authentication settings, user…" at bounding box center [265, 152] width 508 height 31
drag, startPoint x: 200, startPoint y: 160, endPoint x: 14, endPoint y: 147, distance: 186.1
click at [14, 147] on span "Once your application has successfully configured authentication settings, user…" at bounding box center [265, 152] width 508 height 31
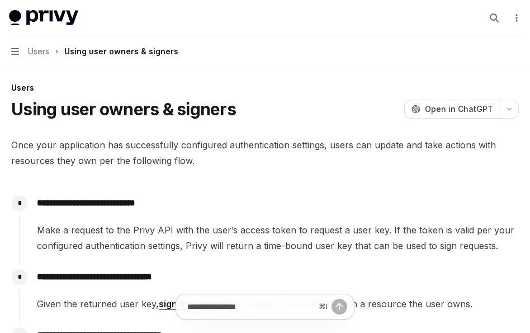
click at [25, 150] on span "Once your application has successfully configured authentication settings, user…" at bounding box center [265, 152] width 508 height 31
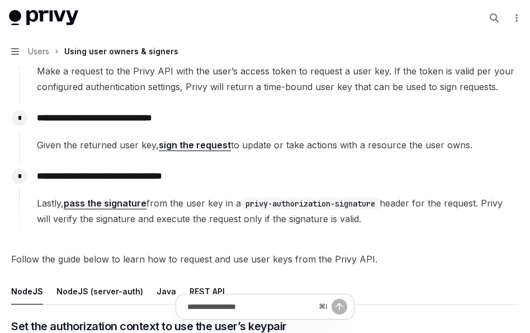
scroll to position [169, 0]
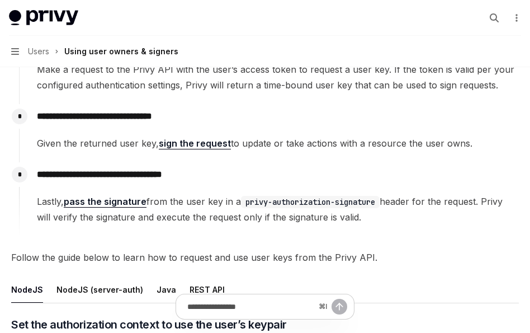
drag, startPoint x: 45, startPoint y: 203, endPoint x: 236, endPoint y: 233, distance: 193.1
click at [236, 233] on div "**********" at bounding box center [269, 199] width 500 height 74
click at [253, 217] on span "Lastly, pass the signature from the user key in a privy-authorization-signature…" at bounding box center [277, 208] width 481 height 31
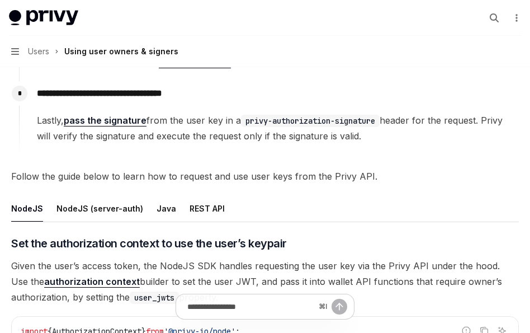
scroll to position [272, 0]
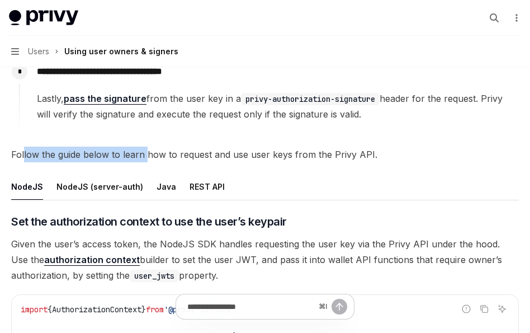
drag, startPoint x: 23, startPoint y: 150, endPoint x: 145, endPoint y: 150, distance: 122.5
click at [145, 150] on span "Follow the guide below to learn how to request and use user keys from the Privy…" at bounding box center [265, 155] width 508 height 16
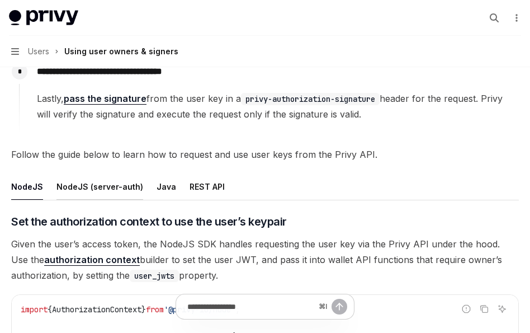
click at [120, 183] on div "NodeJS (server-auth)" at bounding box center [99, 186] width 87 height 26
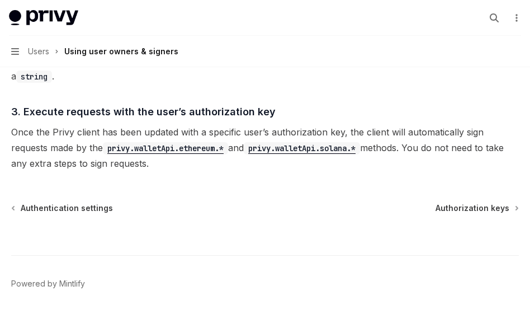
scroll to position [1071, 0]
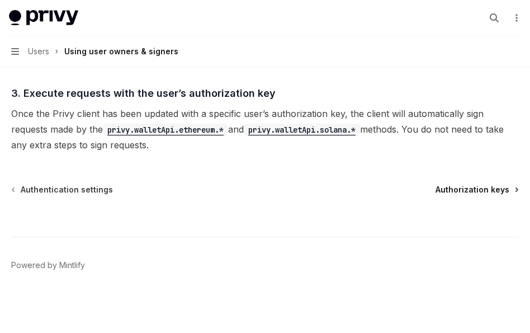
click at [450, 190] on span "Authorization keys" at bounding box center [473, 189] width 74 height 11
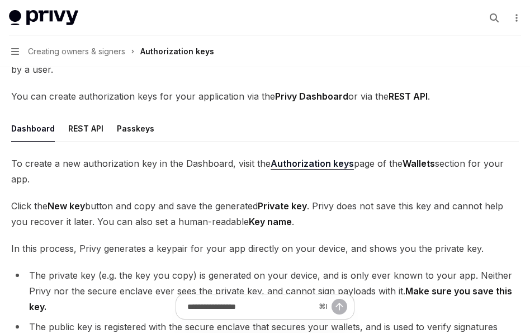
scroll to position [102, 0]
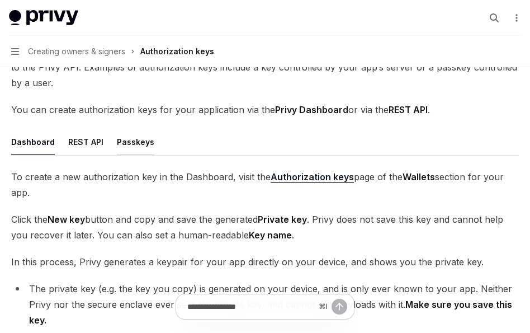
click at [148, 153] on div "Passkeys" at bounding box center [135, 142] width 37 height 26
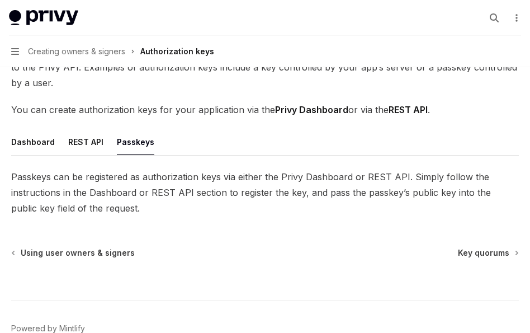
click at [86, 189] on span "Passkeys can be registered as authorization keys via either the Privy Dashboard…" at bounding box center [265, 192] width 508 height 47
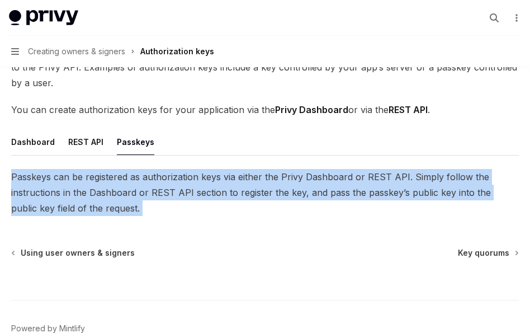
click at [86, 189] on span "Passkeys can be registered as authorization keys via either the Privy Dashboard…" at bounding box center [265, 192] width 508 height 47
click at [101, 189] on span "Passkeys can be registered as authorization keys via either the Privy Dashboard…" at bounding box center [265, 192] width 508 height 47
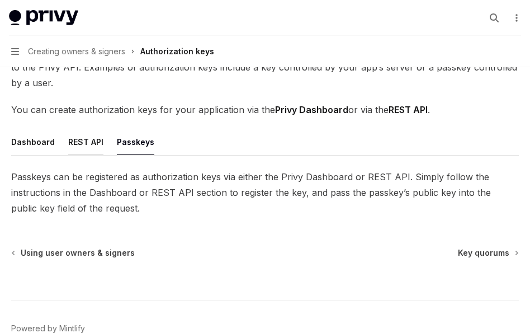
click at [81, 141] on div "REST API" at bounding box center [85, 142] width 35 height 26
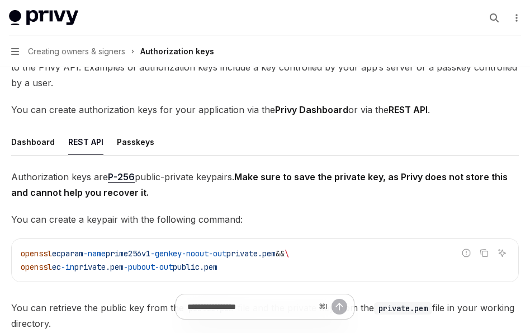
scroll to position [262, 0]
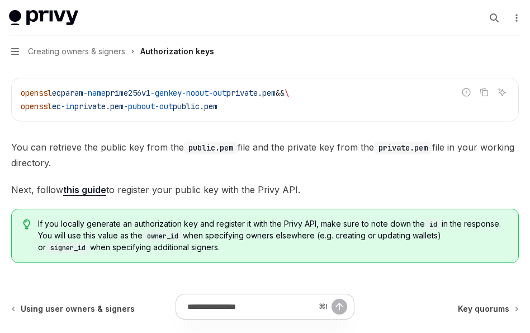
drag, startPoint x: 71, startPoint y: 224, endPoint x: 135, endPoint y: 256, distance: 71.5
click at [135, 256] on div "If you locally generate an authorization key and register it with the Privy API…" at bounding box center [265, 236] width 508 height 54
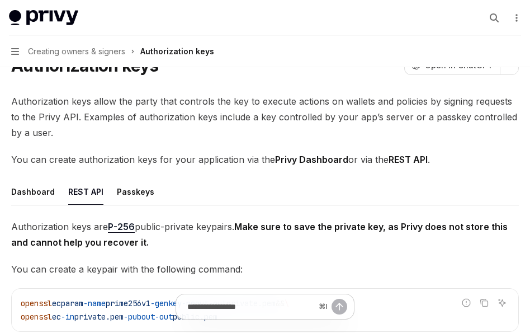
scroll to position [0, 0]
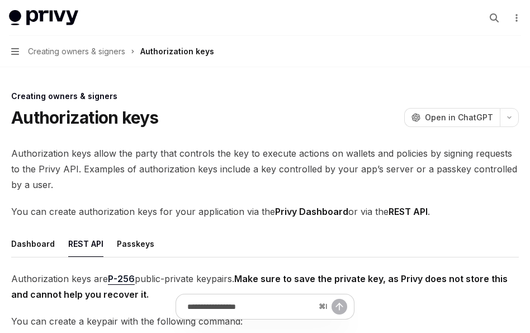
click at [70, 53] on span "Creating owners & signers" at bounding box center [76, 51] width 97 height 13
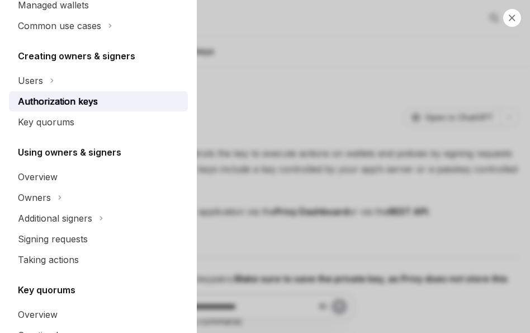
scroll to position [229, 0]
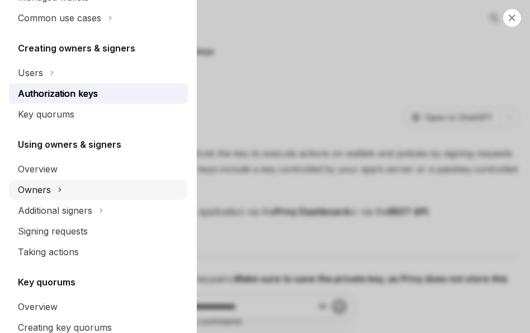
click at [37, 188] on div "Owners" at bounding box center [34, 189] width 33 height 13
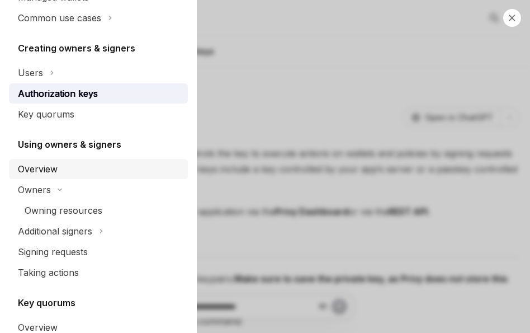
click at [35, 173] on div "Overview" at bounding box center [38, 168] width 40 height 13
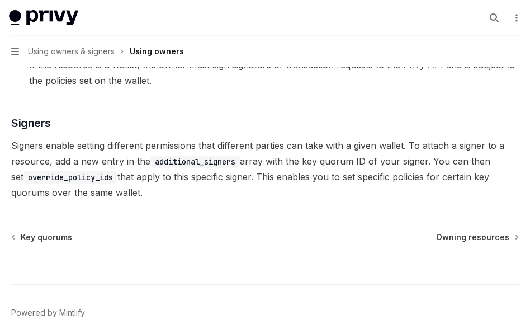
scroll to position [339, 0]
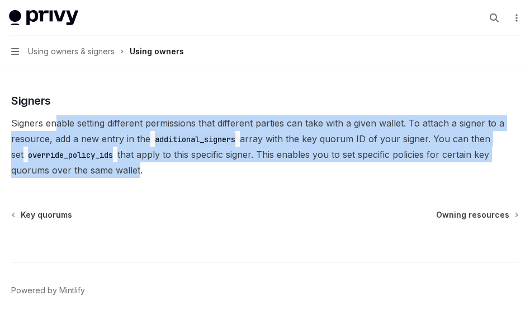
drag, startPoint x: 55, startPoint y: 120, endPoint x: 136, endPoint y: 177, distance: 99.1
click at [136, 177] on span "Signers enable setting different permissions that different parties can take wi…" at bounding box center [265, 146] width 508 height 63
click at [126, 154] on span "Signers enable setting different permissions that different parties can take wi…" at bounding box center [265, 146] width 508 height 63
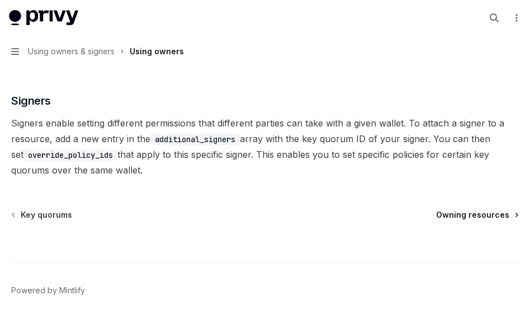
click at [480, 211] on span "Owning resources" at bounding box center [472, 214] width 73 height 11
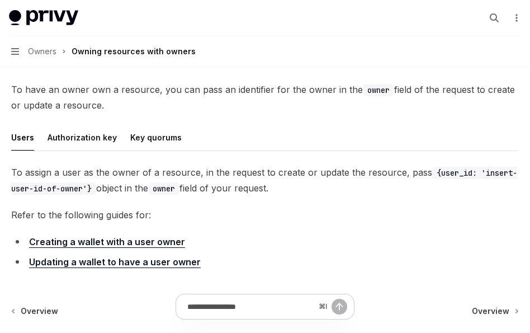
scroll to position [65, 0]
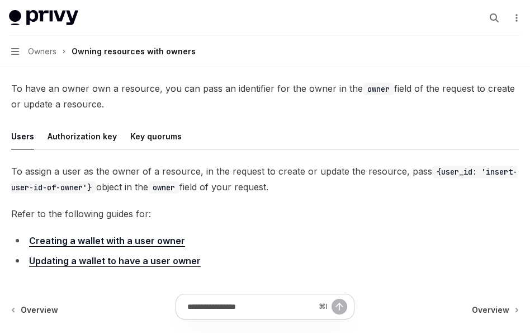
click at [161, 264] on link "Updating a wallet to have a user owner" at bounding box center [115, 261] width 172 height 12
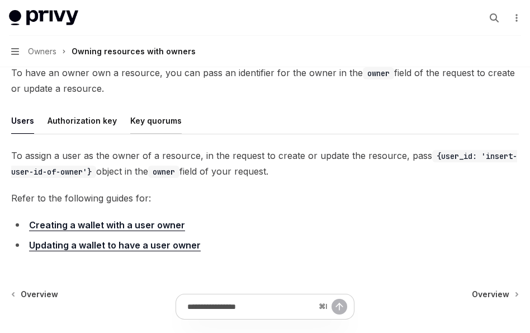
scroll to position [93, 0]
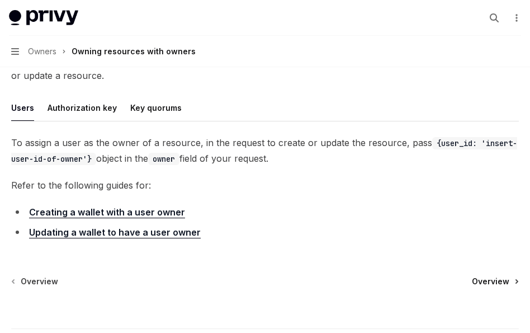
click at [473, 283] on div "Overview Overview" at bounding box center [265, 281] width 508 height 11
click at [502, 281] on span "Overview" at bounding box center [490, 281] width 37 height 11
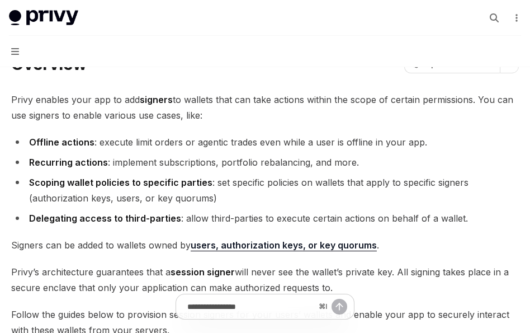
scroll to position [58, 0]
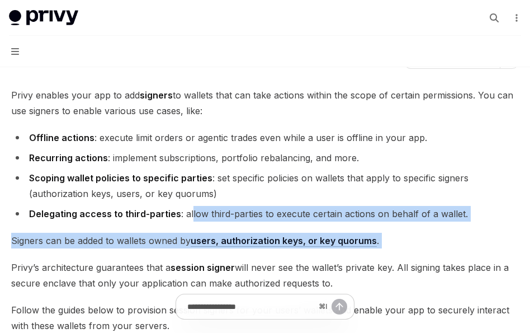
drag, startPoint x: 189, startPoint y: 210, endPoint x: 381, endPoint y: 261, distance: 198.8
click at [381, 261] on div "**********" at bounding box center [265, 285] width 508 height 396
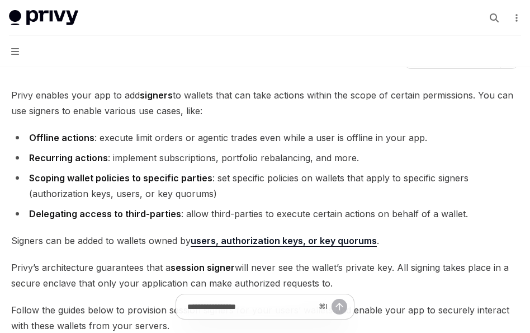
click at [390, 264] on span "Privy’s architecture guarantees that a session signer will never see the wallet…" at bounding box center [265, 274] width 508 height 31
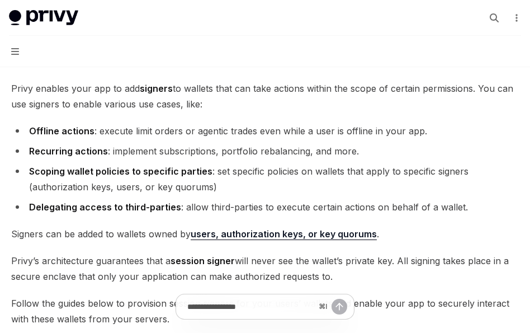
scroll to position [0, 0]
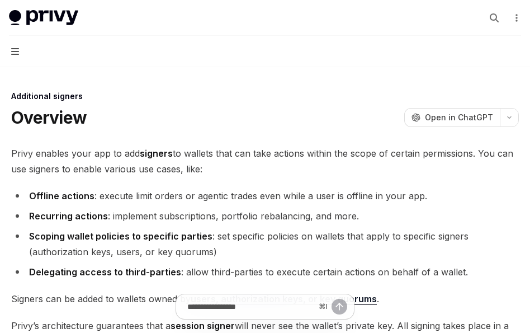
click at [17, 55] on icon "button" at bounding box center [15, 51] width 8 height 9
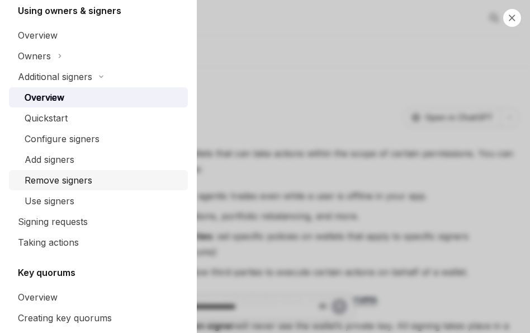
scroll to position [363, 0]
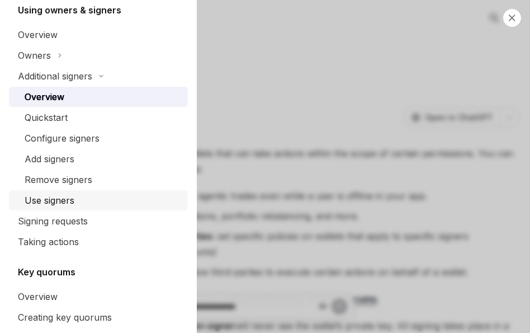
click at [69, 201] on div "Use signers" at bounding box center [50, 199] width 50 height 13
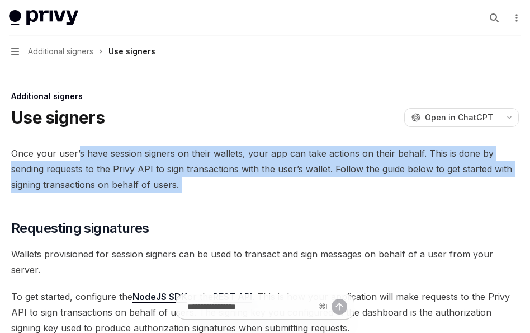
drag, startPoint x: 78, startPoint y: 150, endPoint x: 163, endPoint y: 196, distance: 96.6
click at [162, 176] on span "Once your user’s have session signers on their wallets, your app can take actio…" at bounding box center [265, 168] width 508 height 47
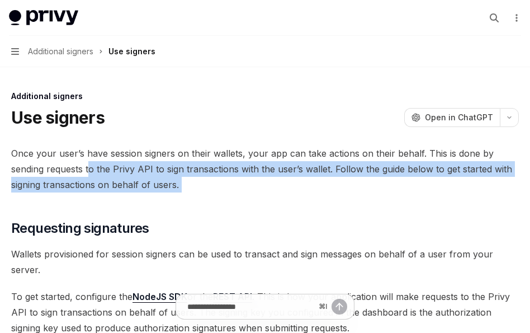
drag, startPoint x: 88, startPoint y: 171, endPoint x: 162, endPoint y: 195, distance: 77.6
click at [162, 187] on span "Once your user’s have session signers on their wallets, your app can take actio…" at bounding box center [265, 168] width 508 height 47
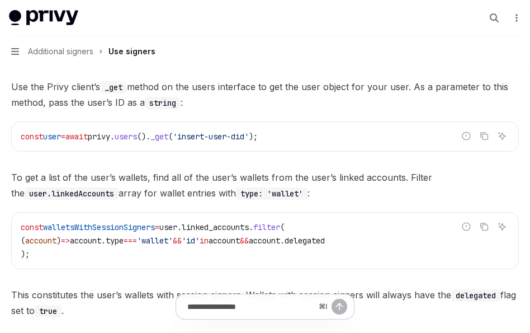
scroll to position [462, 0]
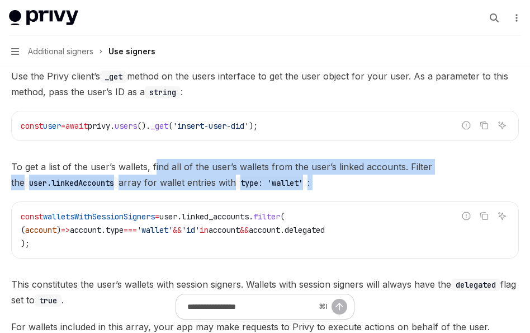
drag, startPoint x: 154, startPoint y: 165, endPoint x: 196, endPoint y: 191, distance: 49.0
click at [196, 191] on div "Use the Privy client’s _get method on the users interface to get the user objec…" at bounding box center [265, 201] width 508 height 266
click at [195, 183] on span "To get a list of the user’s wallets, find all of the user’s wallets from the us…" at bounding box center [265, 174] width 508 height 31
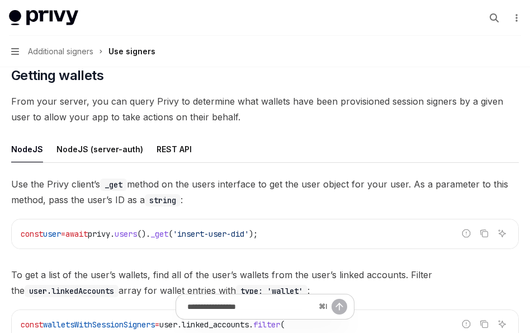
scroll to position [358, 0]
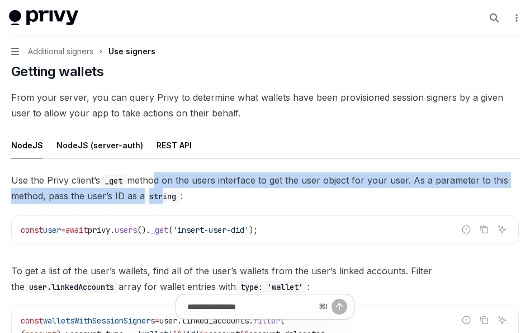
drag, startPoint x: 153, startPoint y: 177, endPoint x: 164, endPoint y: 200, distance: 24.8
click at [164, 200] on span "Use the Privy client’s _get method on the users interface to get the user objec…" at bounding box center [265, 187] width 508 height 31
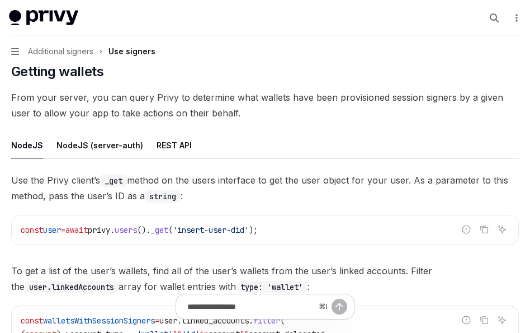
click at [193, 201] on span "Use the Privy client’s _get method on the users interface to get the user objec…" at bounding box center [265, 187] width 508 height 31
click at [191, 186] on span "Use the Privy client’s _get method on the users interface to get the user objec…" at bounding box center [265, 187] width 508 height 31
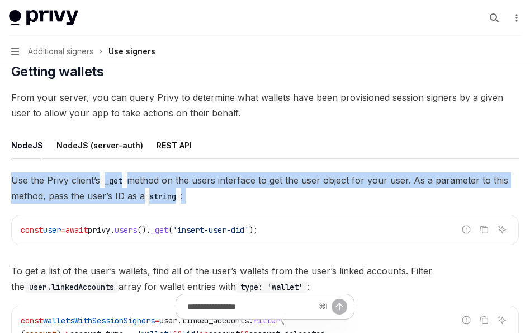
click at [191, 186] on span "Use the Privy client’s _get method on the users interface to get the user objec…" at bounding box center [265, 187] width 508 height 31
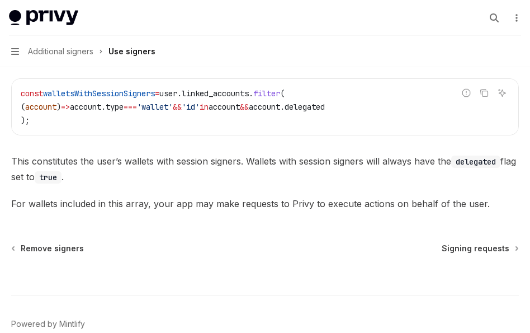
scroll to position [587, 0]
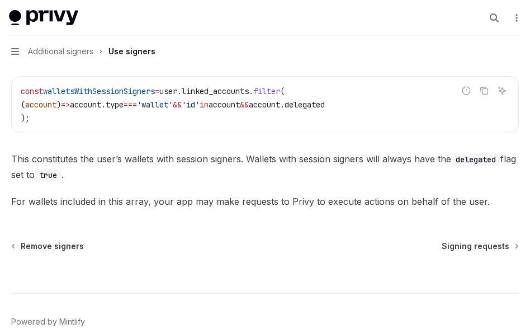
click at [226, 203] on span "For wallets included in this array, your app may make requests to Privy to exec…" at bounding box center [265, 201] width 508 height 16
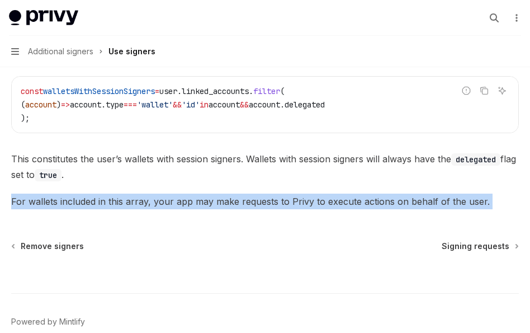
click at [226, 203] on span "For wallets included in this array, your app may make requests to Privy to exec…" at bounding box center [265, 201] width 508 height 16
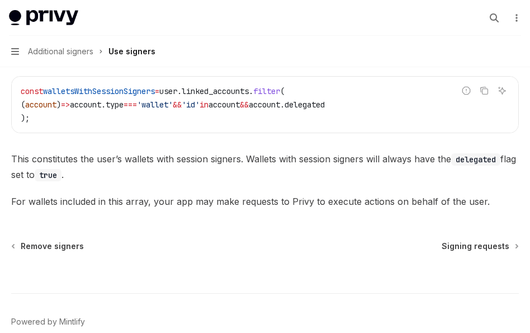
click at [229, 201] on span "For wallets included in this array, your app may make requests to Privy to exec…" at bounding box center [265, 201] width 508 height 16
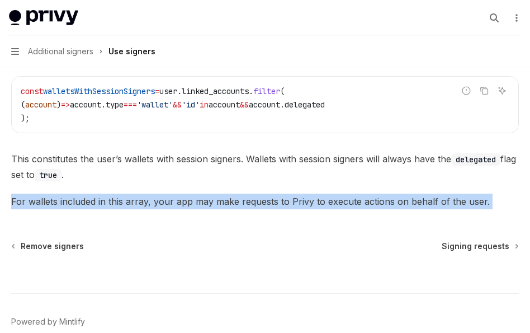
click at [229, 201] on span "For wallets included in this array, your app may make requests to Privy to exec…" at bounding box center [265, 201] width 508 height 16
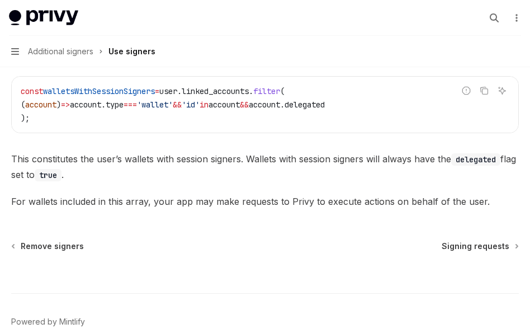
click at [472, 250] on span "Signing requests" at bounding box center [476, 245] width 68 height 11
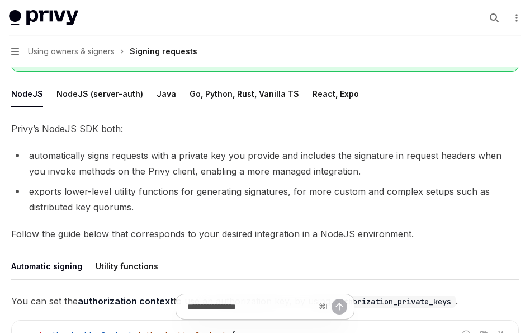
scroll to position [185, 0]
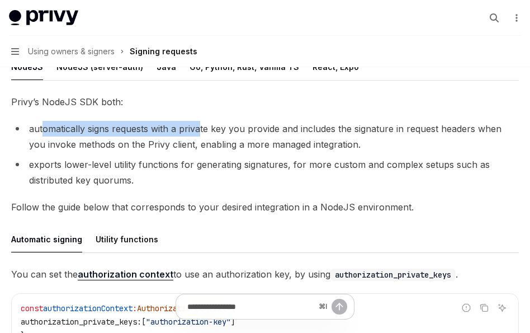
drag, startPoint x: 43, startPoint y: 119, endPoint x: 199, endPoint y: 121, distance: 156.0
click at [199, 121] on li "automatically signs requests with a private key you provide and includes the si…" at bounding box center [265, 136] width 508 height 31
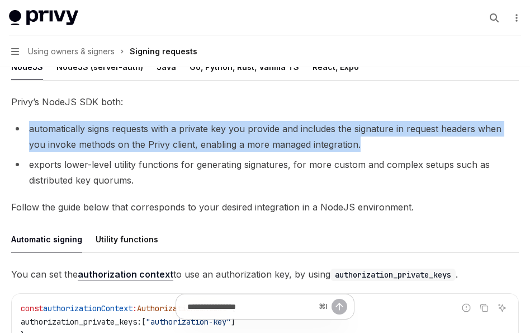
drag, startPoint x: 340, startPoint y: 133, endPoint x: 17, endPoint y: 110, distance: 323.5
click at [17, 121] on li "automatically signs requests with a private key you provide and includes the si…" at bounding box center [265, 136] width 508 height 31
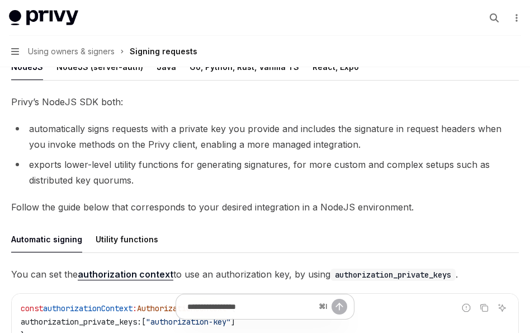
click at [38, 135] on li "automatically signs requests with a private key you provide and includes the si…" at bounding box center [265, 136] width 508 height 31
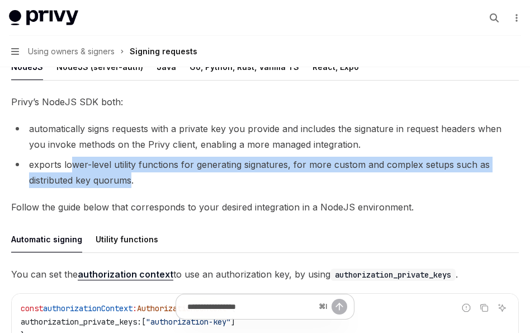
drag, startPoint x: 131, startPoint y: 166, endPoint x: 69, endPoint y: 147, distance: 64.4
click at [69, 157] on li "exports lower-level utility functions for generating signatures, for more custo…" at bounding box center [265, 172] width 508 height 31
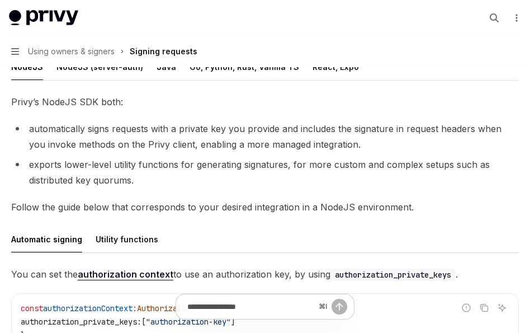
scroll to position [240, 0]
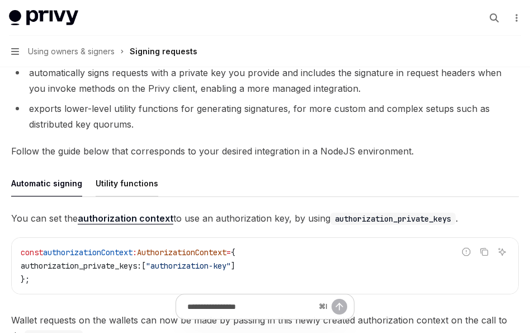
click at [111, 174] on div "Utility functions" at bounding box center [127, 183] width 63 height 26
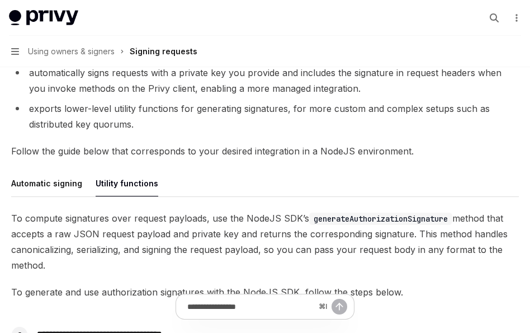
drag, startPoint x: 26, startPoint y: 206, endPoint x: 41, endPoint y: 229, distance: 27.9
click at [41, 229] on span "To compute signatures over request payloads, use the NodeJS SDK’s generateAutho…" at bounding box center [265, 241] width 508 height 63
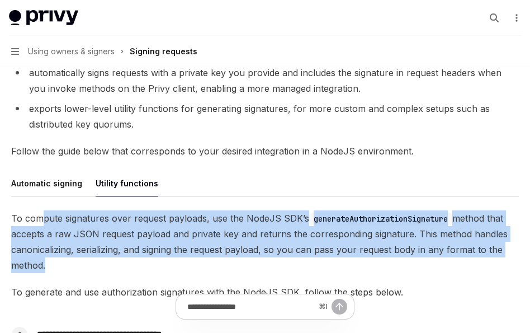
drag, startPoint x: 41, startPoint y: 209, endPoint x: 41, endPoint y: 251, distance: 42.5
click at [41, 251] on span "To compute signatures over request payloads, use the NodeJS SDK’s generateAutho…" at bounding box center [265, 241] width 508 height 63
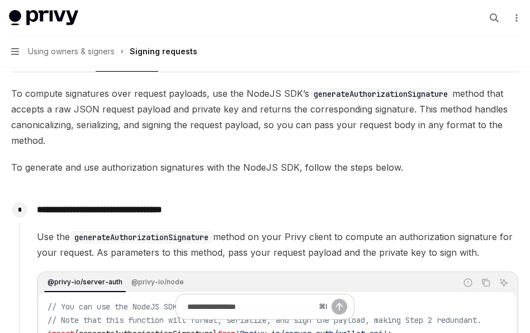
scroll to position [374, 0]
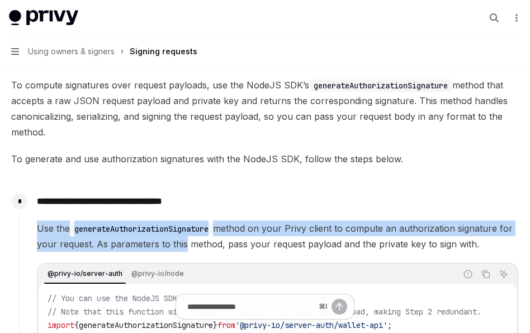
drag, startPoint x: 39, startPoint y: 218, endPoint x: 179, endPoint y: 227, distance: 140.6
click at [179, 227] on span "Use the generateAuthorizationSignature method on your Privy client to compute a…" at bounding box center [277, 235] width 481 height 31
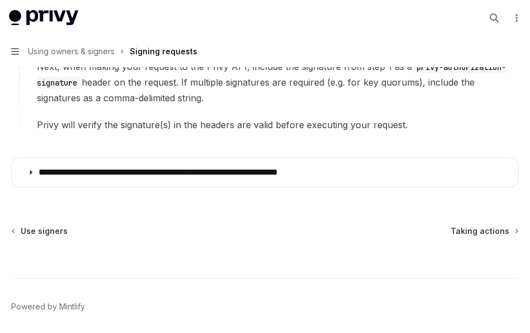
scroll to position [791, 0]
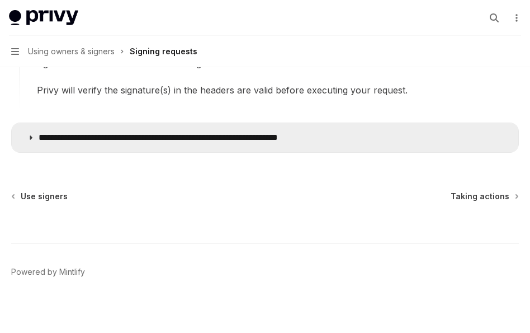
click at [95, 123] on summary "**********" at bounding box center [265, 137] width 507 height 29
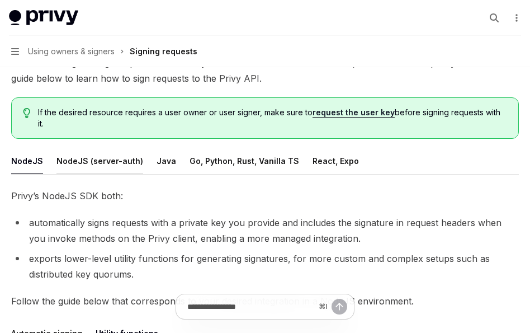
scroll to position [102, 0]
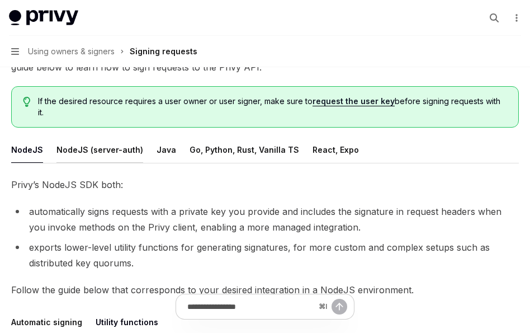
click at [90, 143] on div "NodeJS (server-auth)" at bounding box center [99, 149] width 87 height 26
click at [91, 138] on div "NodeJS (server-auth)" at bounding box center [99, 149] width 87 height 26
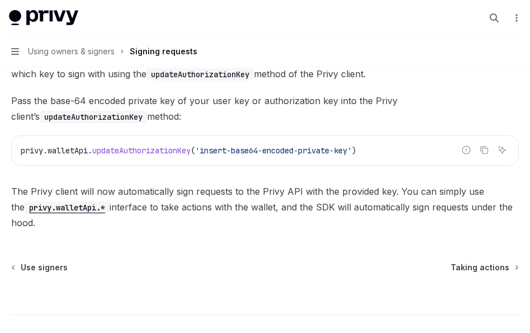
scroll to position [403, 0]
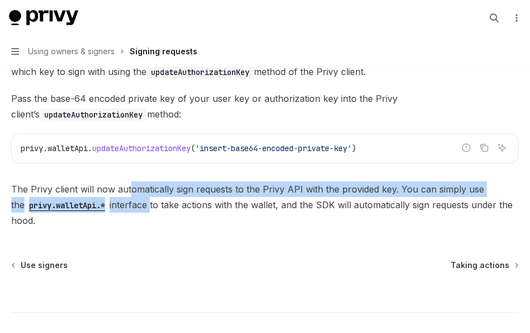
drag, startPoint x: 131, startPoint y: 174, endPoint x: 139, endPoint y: 195, distance: 21.8
click at [139, 195] on span "The Privy client will now automatically sign requests to the Privy API with the…" at bounding box center [265, 204] width 508 height 47
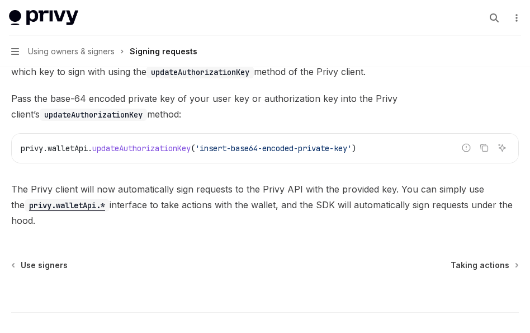
click at [462, 271] on div "⌘ I" at bounding box center [265, 291] width 508 height 41
click at [462, 259] on span "Taking actions" at bounding box center [480, 264] width 59 height 11
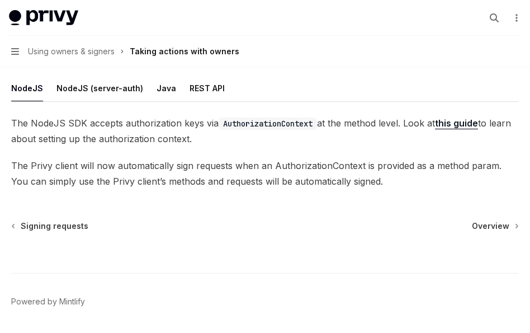
scroll to position [176, 0]
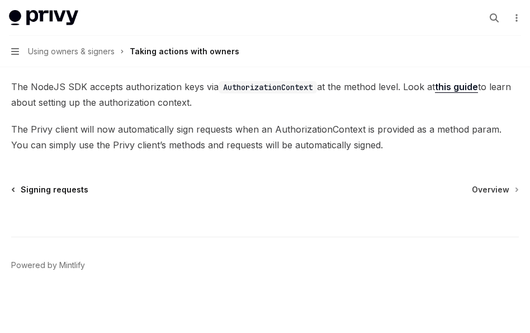
click at [63, 190] on span "Signing requests" at bounding box center [55, 189] width 68 height 11
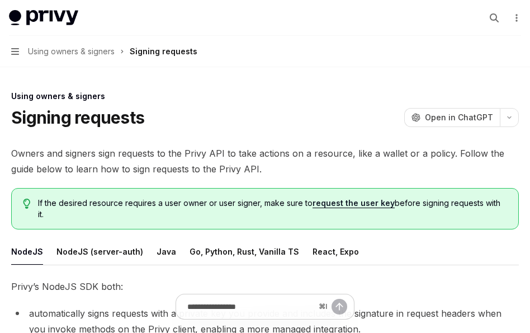
click at [70, 53] on span "Using owners & signers" at bounding box center [71, 51] width 87 height 13
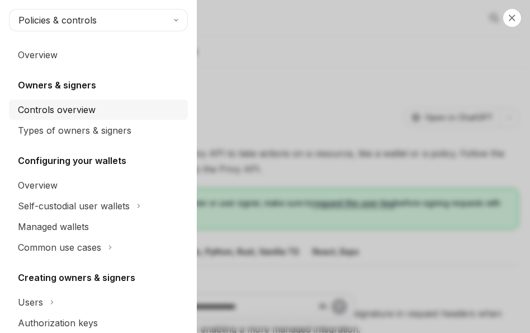
click at [62, 112] on div "Controls overview" at bounding box center [57, 109] width 78 height 13
type textarea "*"
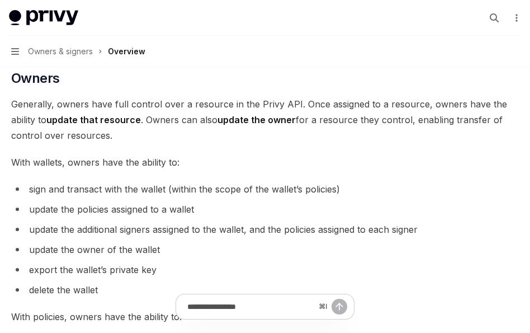
scroll to position [264, 0]
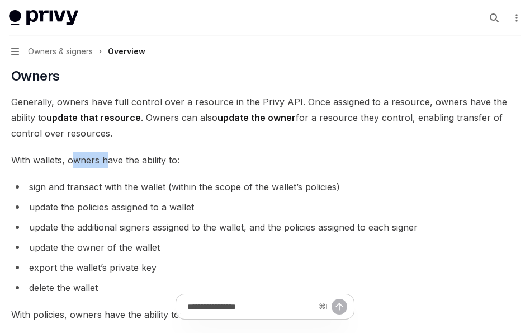
drag, startPoint x: 73, startPoint y: 155, endPoint x: 108, endPoint y: 158, distance: 35.3
click at [108, 158] on span "With wallets, owners have the ability to:" at bounding box center [265, 160] width 508 height 16
click at [110, 159] on span "With wallets, owners have the ability to:" at bounding box center [265, 160] width 508 height 16
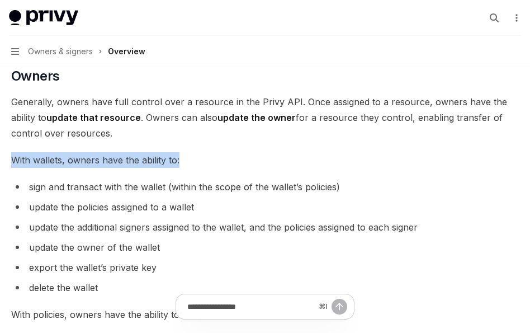
click at [110, 159] on span "With wallets, owners have the ability to:" at bounding box center [265, 160] width 508 height 16
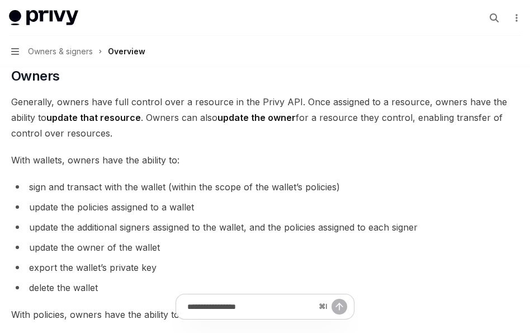
click at [108, 185] on span "sign and transact with the wallet (within the scope of the wallet’s policies)" at bounding box center [184, 186] width 311 height 11
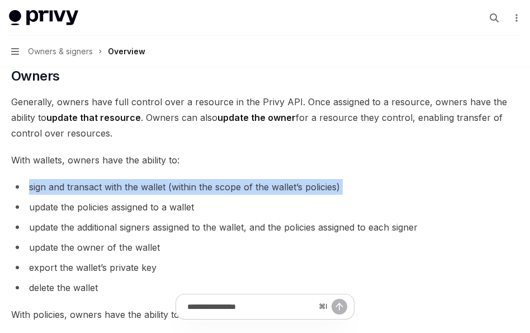
click at [108, 185] on span "sign and transact with the wallet (within the scope of the wallet’s policies)" at bounding box center [184, 186] width 311 height 11
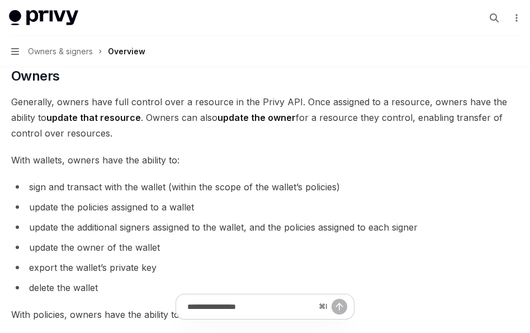
click at [114, 191] on span "sign and transact with the wallet (within the scope of the wallet’s policies)" at bounding box center [184, 186] width 311 height 11
click at [114, 209] on span "update the policies assigned to a wallet" at bounding box center [111, 206] width 165 height 11
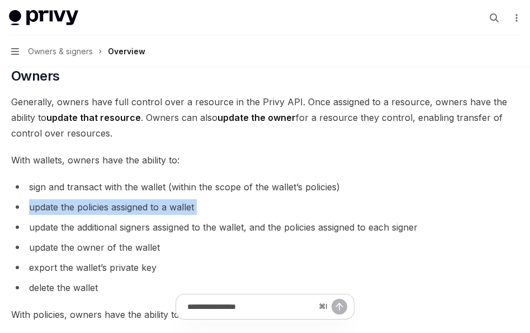
click at [114, 209] on span "update the policies assigned to a wallet" at bounding box center [111, 206] width 165 height 11
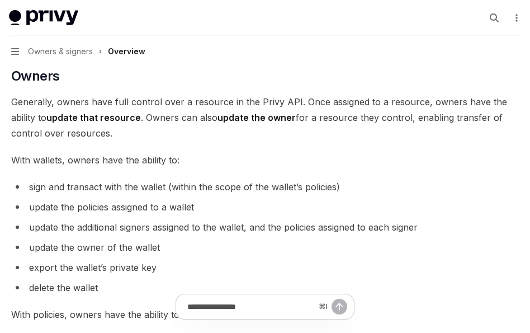
click at [114, 185] on span "sign and transact with the wallet (within the scope of the wallet’s policies)" at bounding box center [184, 186] width 311 height 11
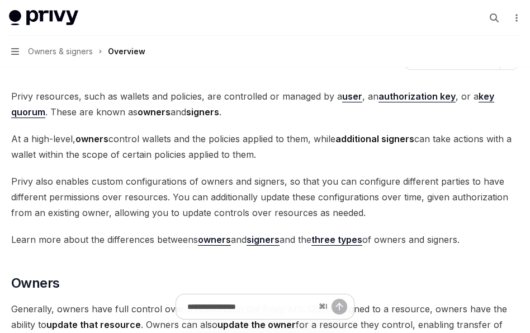
scroll to position [0, 0]
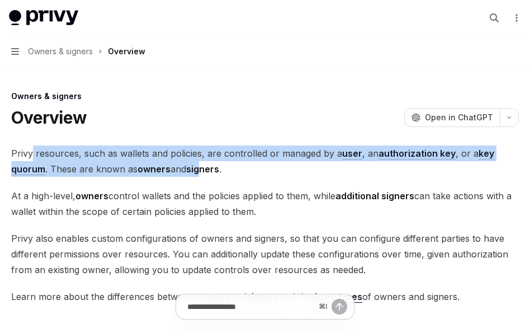
drag, startPoint x: 31, startPoint y: 158, endPoint x: 202, endPoint y: 176, distance: 172.1
click at [202, 176] on span "Privy resources, such as wallets and policies, are controlled or managed by a u…" at bounding box center [265, 160] width 508 height 31
drag, startPoint x: 230, startPoint y: 168, endPoint x: 103, endPoint y: 151, distance: 128.7
click at [103, 151] on span "Privy resources, such as wallets and policies, are controlled or managed by a u…" at bounding box center [265, 160] width 508 height 31
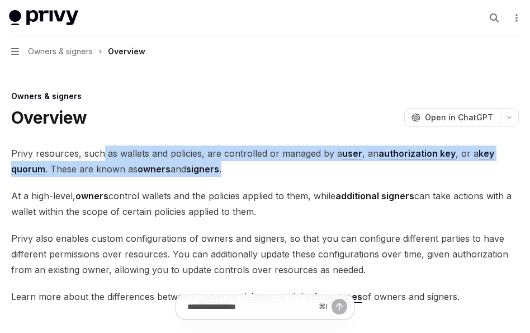
click at [103, 151] on span "Privy resources, such as wallets and policies, are controlled or managed by a u…" at bounding box center [265, 160] width 508 height 31
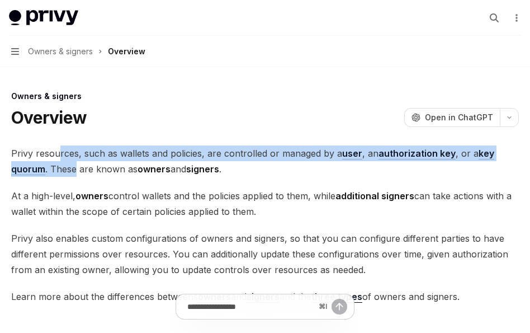
drag, startPoint x: 56, startPoint y: 153, endPoint x: 74, endPoint y: 169, distance: 24.1
click at [74, 169] on span "Privy resources, such as wallets and policies, are controlled or managed by a u…" at bounding box center [265, 160] width 508 height 31
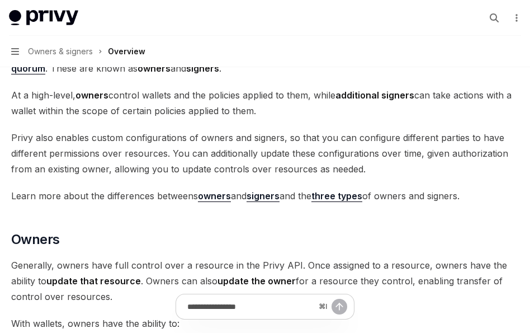
scroll to position [103, 0]
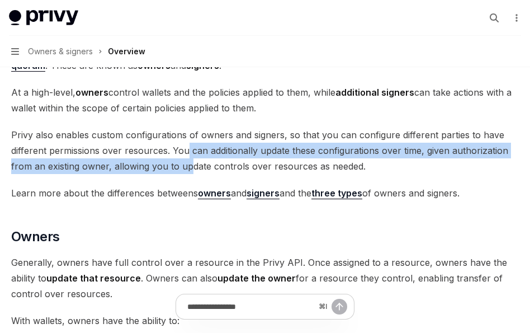
drag, startPoint x: 188, startPoint y: 145, endPoint x: 188, endPoint y: 174, distance: 29.1
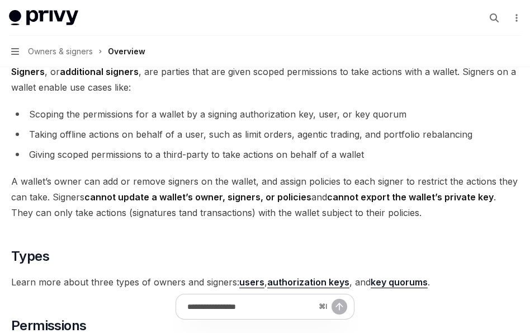
scroll to position [645, 0]
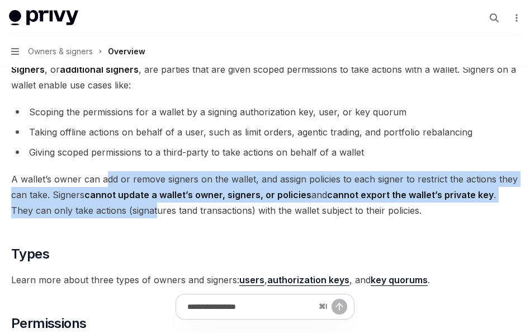
drag, startPoint x: 106, startPoint y: 180, endPoint x: 131, endPoint y: 214, distance: 41.9
click at [131, 214] on span "A wallet’s owner can add or remove signers on the wallet, and assign policies t…" at bounding box center [265, 194] width 508 height 47
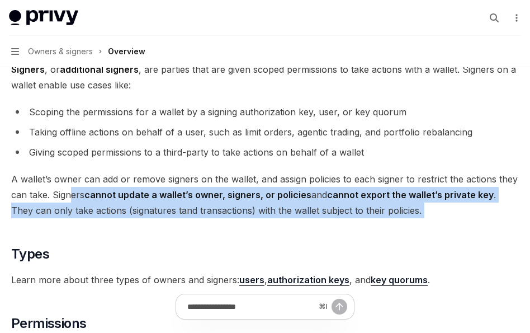
drag, startPoint x: 71, startPoint y: 191, endPoint x: 220, endPoint y: 223, distance: 152.2
click at [220, 223] on div "Privy resources, such as wallets and policies, are controlled or managed by a u…" at bounding box center [265, 16] width 508 height 1033
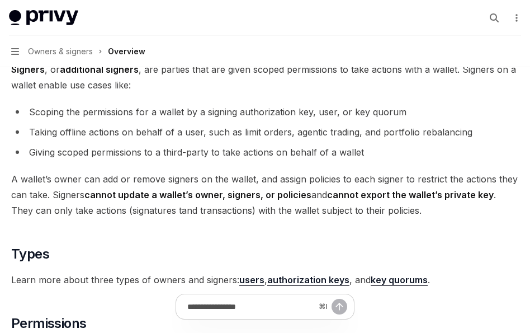
click at [222, 212] on span "A wallet’s owner can add or remove signers on the wallet, and assign policies t…" at bounding box center [265, 194] width 508 height 47
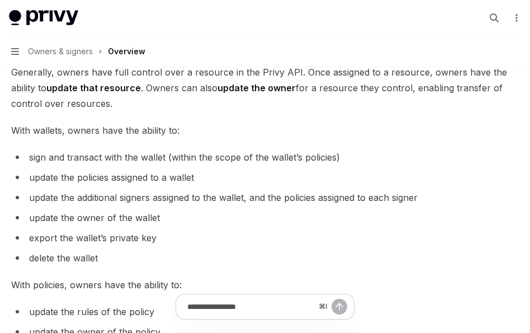
scroll to position [291, 0]
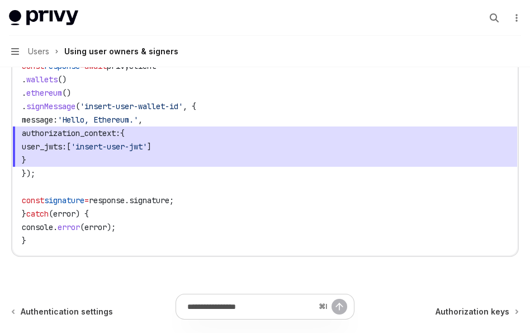
scroll to position [805, 0]
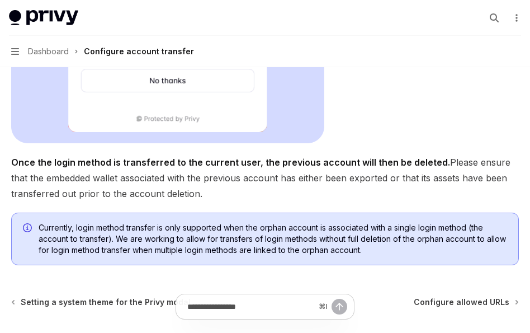
scroll to position [431, 0]
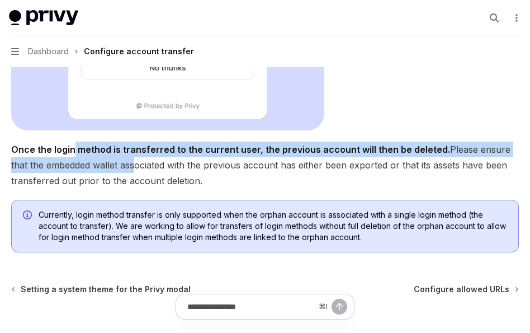
drag, startPoint x: 73, startPoint y: 154, endPoint x: 116, endPoint y: 180, distance: 49.7
click at [116, 179] on span "Once the login method is transferred to the current user, the previous account …" at bounding box center [265, 164] width 508 height 47
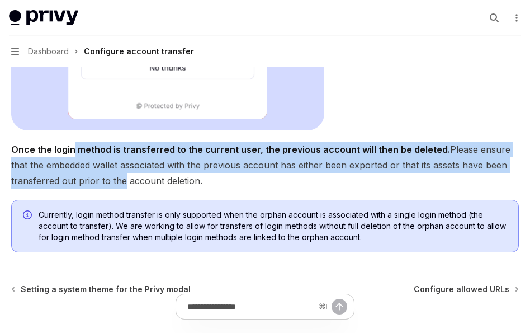
click at [116, 180] on span "Once the login method is transferred to the current user, the previous account …" at bounding box center [265, 164] width 508 height 47
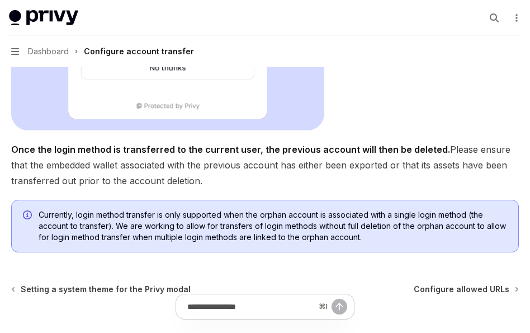
click at [106, 166] on span "Once the login method is transferred to the current user, the previous account …" at bounding box center [265, 164] width 508 height 47
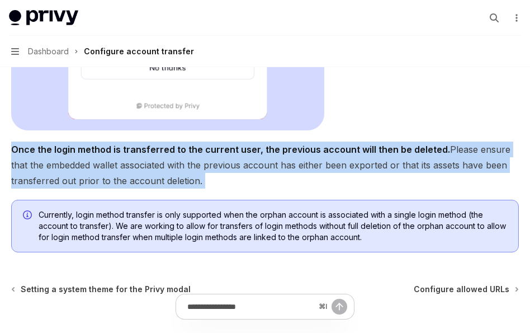
click at [106, 166] on span "Once the login method is transferred to the current user, the previous account …" at bounding box center [265, 164] width 508 height 47
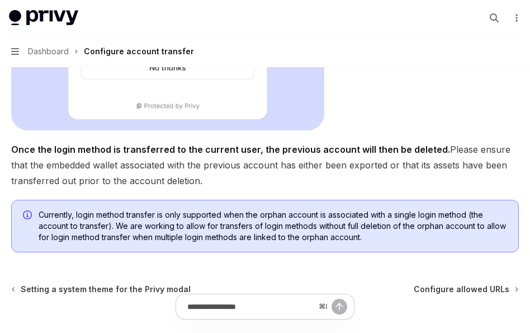
click at [106, 176] on span "Once the login method is transferred to the current user, the previous account …" at bounding box center [265, 164] width 508 height 47
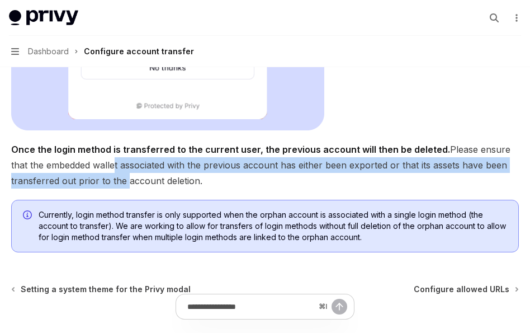
drag, startPoint x: 92, startPoint y: 162, endPoint x: 122, endPoint y: 174, distance: 32.6
click at [122, 174] on span "Once the login method is transferred to the current user, the previous account …" at bounding box center [265, 164] width 508 height 47
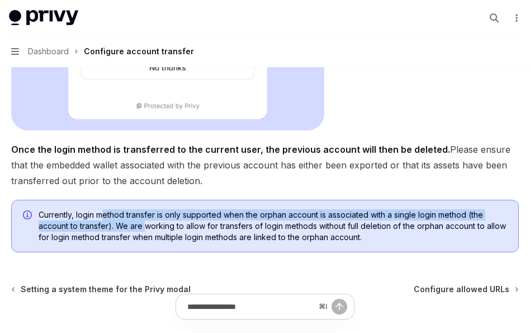
drag, startPoint x: 104, startPoint y: 211, endPoint x: 148, endPoint y: 232, distance: 48.0
click at [148, 232] on span "Currently, login method transfer is only supported when the orphan account is a…" at bounding box center [273, 226] width 469 height 34
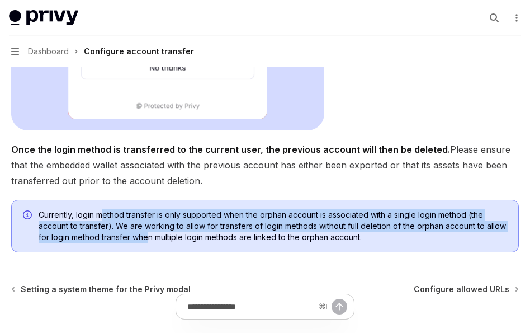
click at [148, 232] on span "Currently, login method transfer is only supported when the orphan account is a…" at bounding box center [273, 226] width 469 height 34
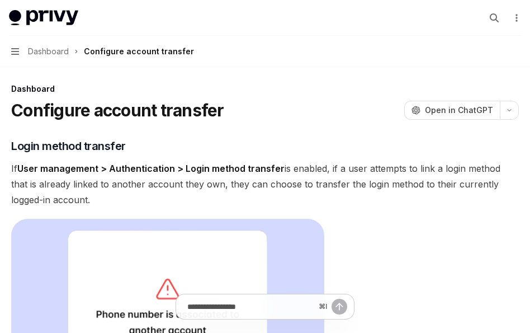
scroll to position [8, 0]
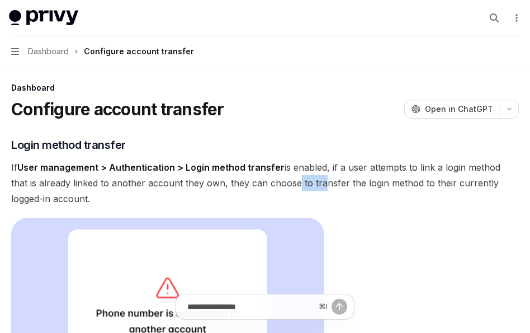
drag, startPoint x: 273, startPoint y: 179, endPoint x: 299, endPoint y: 183, distance: 25.5
click at [299, 183] on span "If User management > Authentication > Login method transfer is enabled, if a us…" at bounding box center [265, 182] width 508 height 47
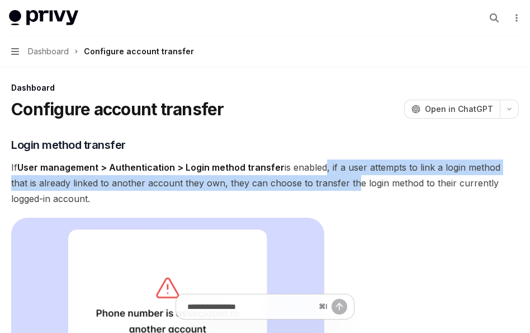
drag, startPoint x: 319, startPoint y: 171, endPoint x: 328, endPoint y: 178, distance: 11.2
click at [328, 178] on span "If User management > Authentication > Login method transfer is enabled, if a us…" at bounding box center [265, 182] width 508 height 47
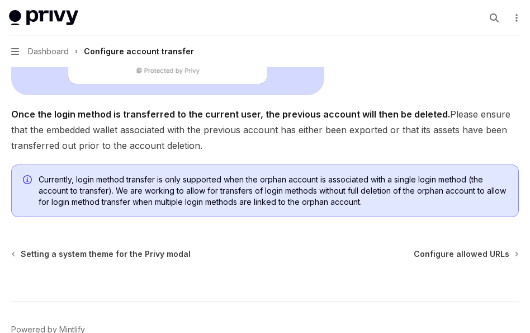
scroll to position [467, 0]
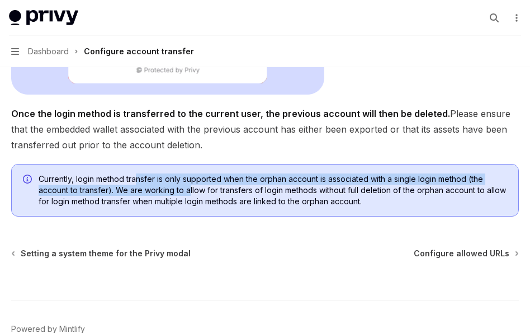
drag, startPoint x: 136, startPoint y: 179, endPoint x: 196, endPoint y: 193, distance: 61.0
click at [196, 193] on span "Currently, login method transfer is only supported when the orphan account is a…" at bounding box center [273, 190] width 469 height 34
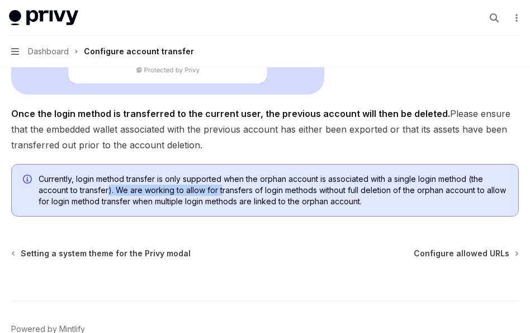
drag, startPoint x: 110, startPoint y: 192, endPoint x: 226, endPoint y: 196, distance: 117.0
click at [226, 196] on span "Currently, login method transfer is only supported when the orphan account is a…" at bounding box center [273, 190] width 469 height 34
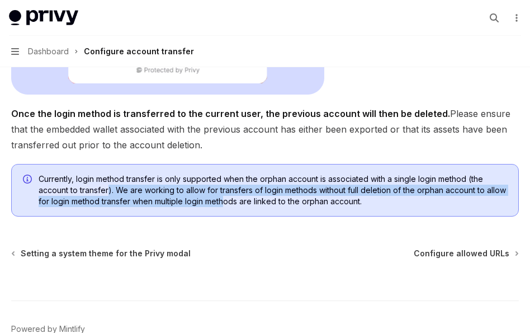
click at [226, 196] on span "Currently, login method transfer is only supported when the orphan account is a…" at bounding box center [273, 190] width 469 height 34
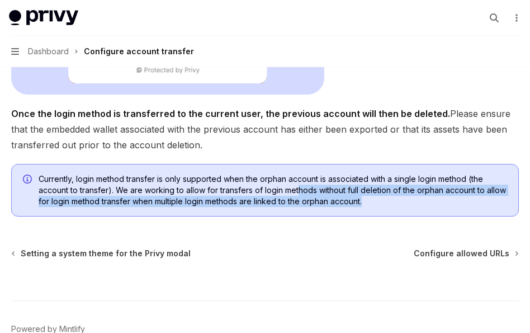
drag, startPoint x: 364, startPoint y: 205, endPoint x: 298, endPoint y: 186, distance: 68.7
click at [298, 186] on span "Currently, login method transfer is only supported when the orphan account is a…" at bounding box center [273, 190] width 469 height 34
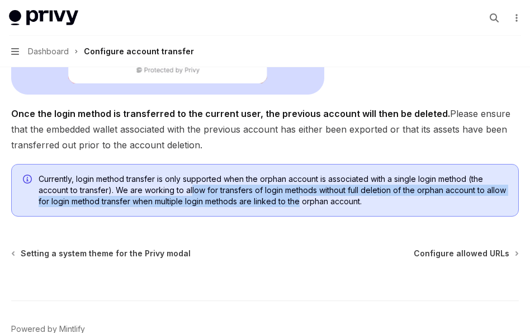
drag, startPoint x: 192, startPoint y: 192, endPoint x: 305, endPoint y: 205, distance: 113.7
click at [305, 205] on span "Currently, login method transfer is only supported when the orphan account is a…" at bounding box center [273, 190] width 469 height 34
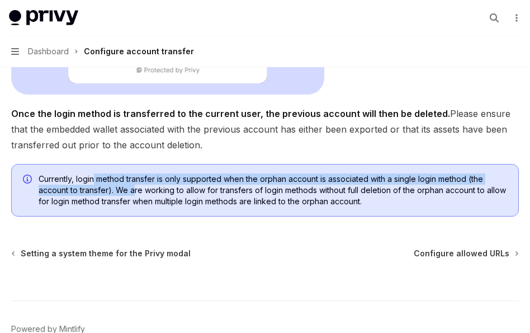
drag, startPoint x: 93, startPoint y: 180, endPoint x: 136, endPoint y: 192, distance: 44.6
click at [136, 192] on span "Currently, login method transfer is only supported when the orphan account is a…" at bounding box center [273, 190] width 469 height 34
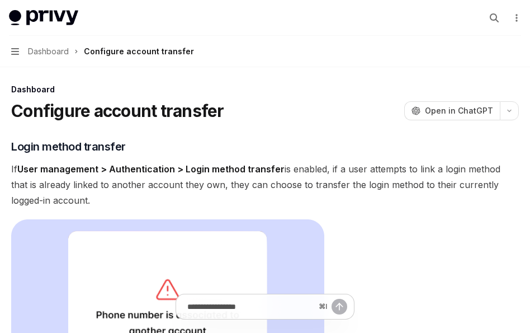
scroll to position [0, 0]
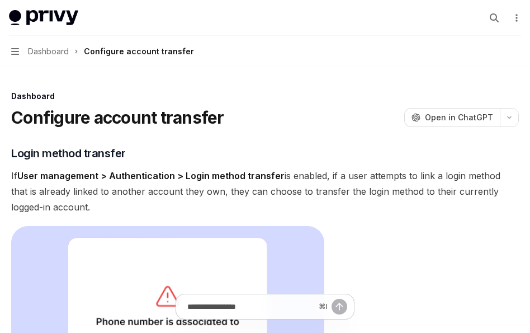
click at [127, 191] on span "If User management > Authentication > Login method transfer is enabled, if a us…" at bounding box center [265, 191] width 508 height 47
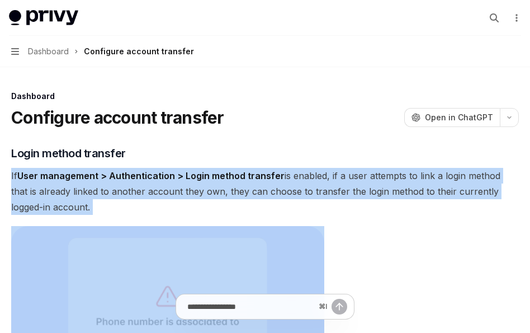
click at [127, 191] on span "If User management > Authentication > Login method transfer is enabled, if a us…" at bounding box center [265, 191] width 508 height 47
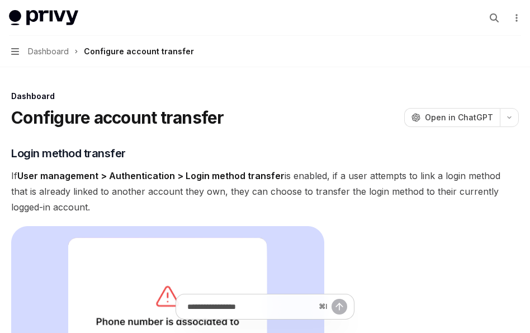
click at [139, 192] on span "If User management > Authentication > Login method transfer is enabled, if a us…" at bounding box center [265, 191] width 508 height 47
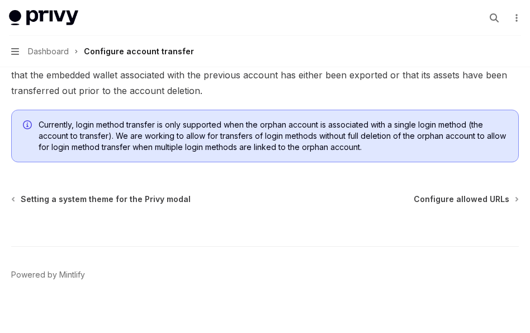
scroll to position [531, 0]
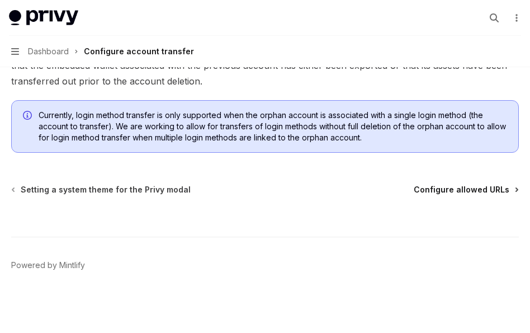
click at [429, 190] on span "Configure allowed URLs" at bounding box center [462, 189] width 96 height 11
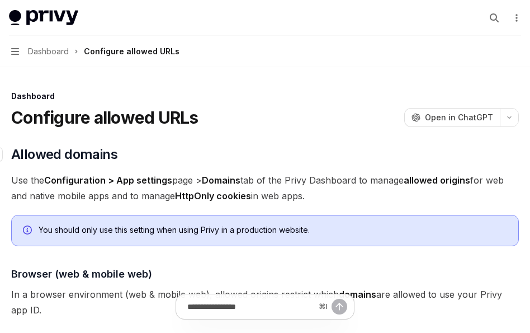
scroll to position [1, 0]
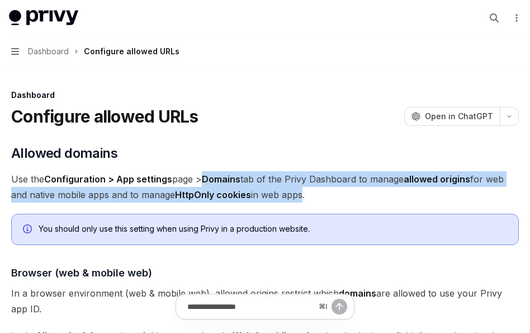
drag, startPoint x: 209, startPoint y: 185, endPoint x: 302, endPoint y: 199, distance: 94.4
click at [302, 199] on span "Use the Configuration > App settings page > Domains tab of the Privy Dashboard …" at bounding box center [265, 186] width 508 height 31
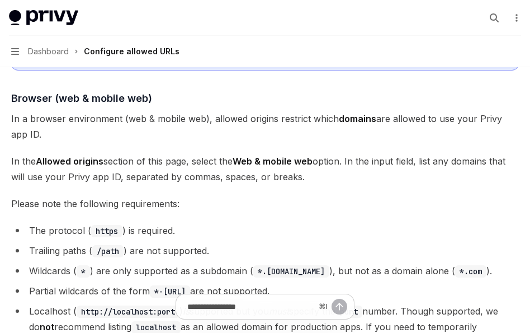
scroll to position [0, 0]
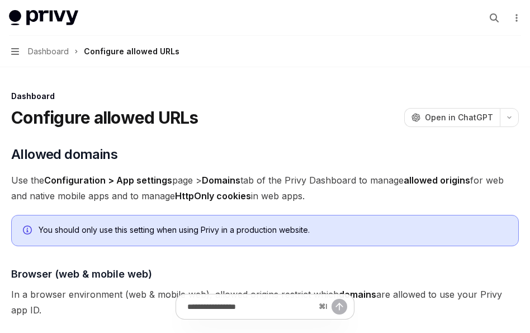
type textarea "*"
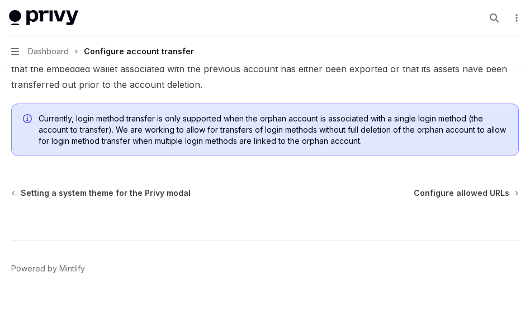
scroll to position [531, 0]
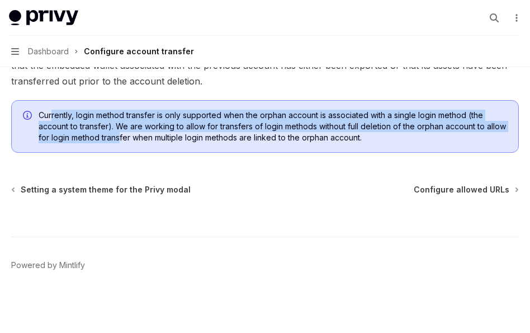
drag, startPoint x: 53, startPoint y: 112, endPoint x: 119, endPoint y: 136, distance: 70.6
click at [119, 136] on span "Currently, login method transfer is only supported when the orphan account is a…" at bounding box center [273, 127] width 469 height 34
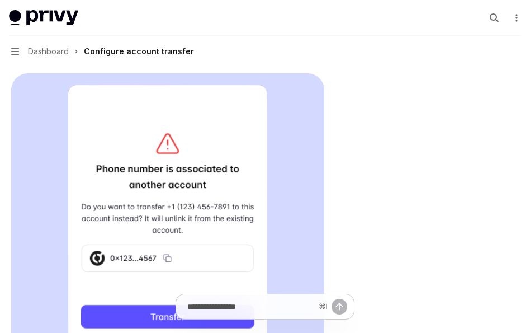
scroll to position [258, 0]
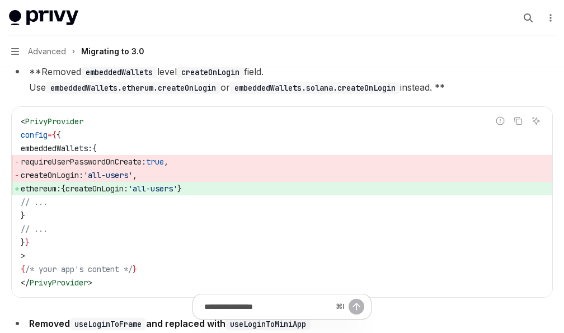
type textarea "*"
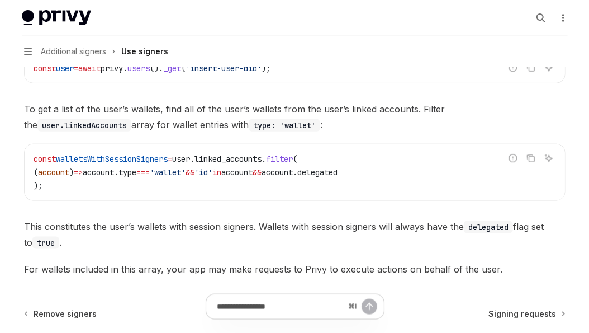
scroll to position [486, 0]
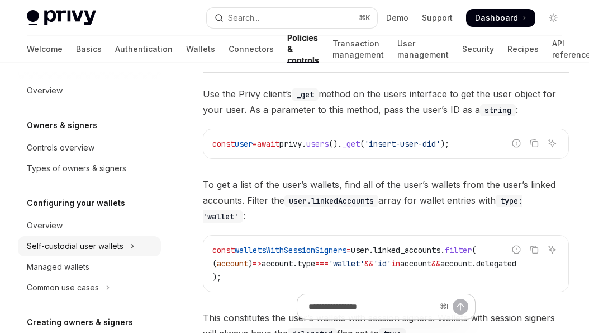
click at [73, 247] on div "Self-custodial user wallets" at bounding box center [75, 245] width 97 height 13
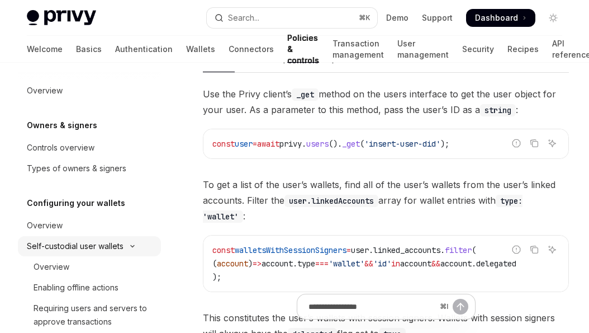
type textarea "*"
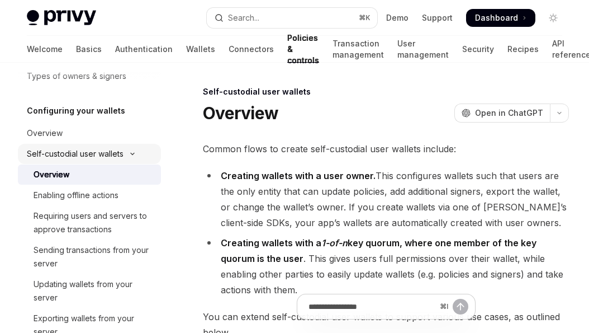
scroll to position [98, 0]
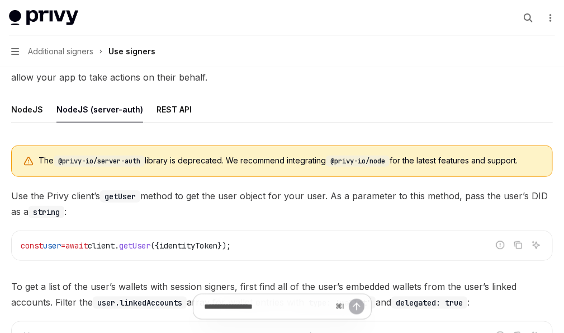
type textarea "*"
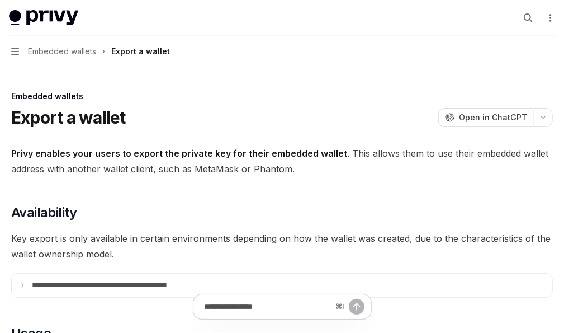
scroll to position [7, 0]
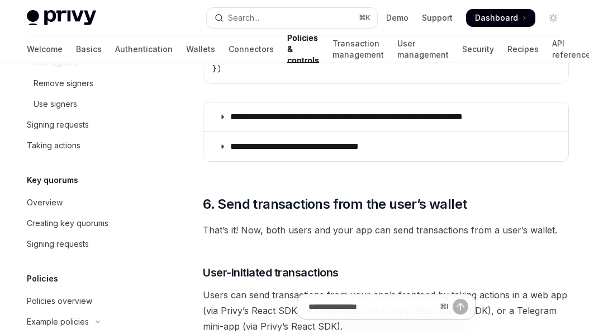
scroll to position [682, 0]
click at [57, 223] on div "Creating key quorums" at bounding box center [68, 222] width 82 height 13
type textarea "*"
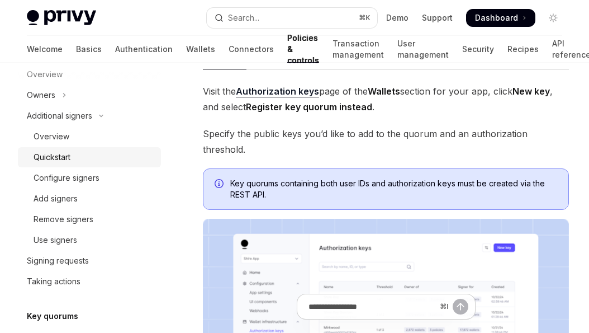
scroll to position [546, 0]
click at [60, 176] on div "Configure signers" at bounding box center [67, 178] width 66 height 13
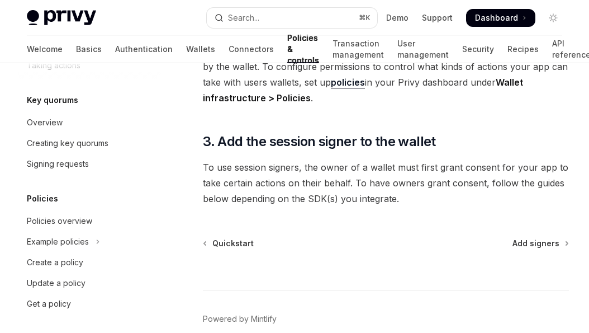
scroll to position [480, 0]
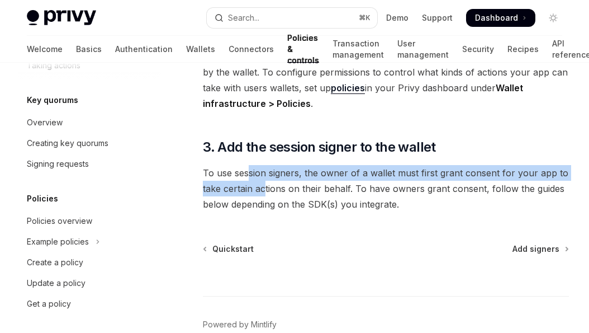
drag, startPoint x: 251, startPoint y: 166, endPoint x: 264, endPoint y: 181, distance: 21.0
click at [264, 181] on span "To use session signers, the owner of a wallet must first grant consent for your…" at bounding box center [386, 188] width 366 height 47
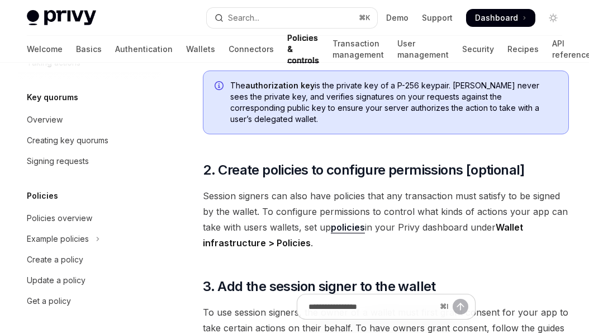
scroll to position [343, 0]
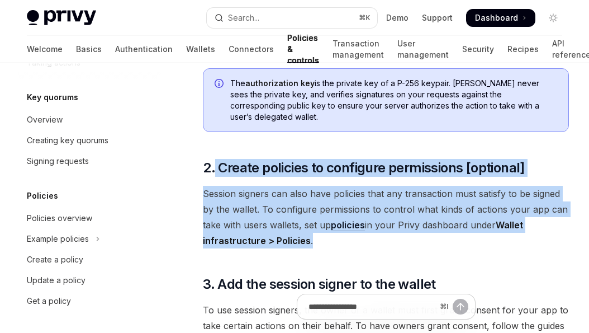
drag, startPoint x: 219, startPoint y: 153, endPoint x: 334, endPoint y: 228, distance: 137.4
click at [334, 228] on div "Follow the guide below to configure session signers your app can use to transac…" at bounding box center [386, 73] width 366 height 551
click at [334, 228] on span "Session signers can also have policies that any transaction must satisfy to be …" at bounding box center [386, 217] width 366 height 63
drag, startPoint x: 330, startPoint y: 229, endPoint x: 244, endPoint y: 165, distance: 107.5
click at [244, 165] on div "Follow the guide below to configure session signers your app can use to transac…" at bounding box center [386, 73] width 366 height 551
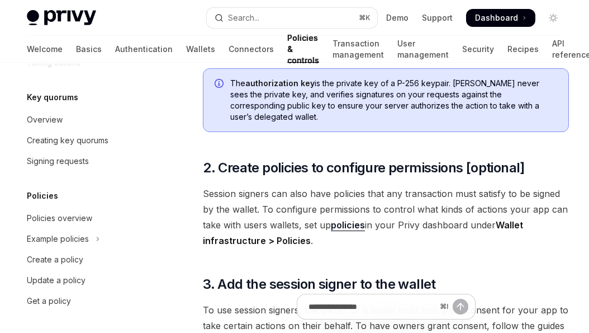
click at [241, 186] on span "Session signers can also have policies that any transaction must satisfy to be …" at bounding box center [386, 217] width 366 height 63
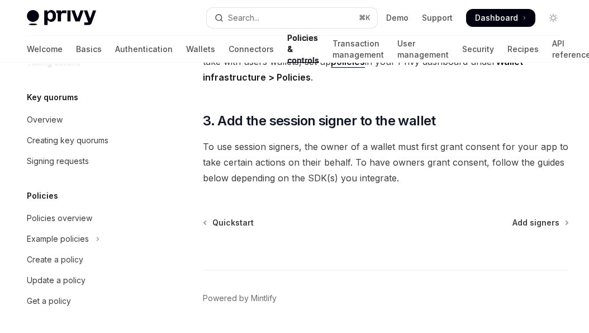
scroll to position [500, 0]
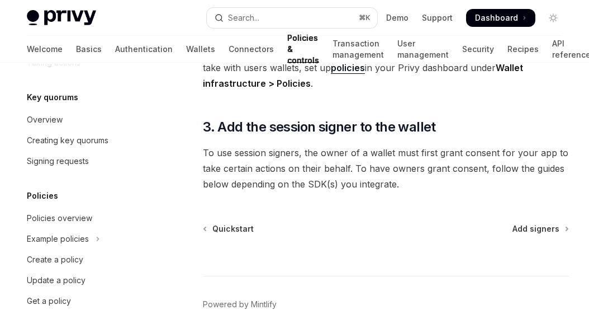
click at [530, 234] on div "⌘ I" at bounding box center [386, 254] width 366 height 41
click at [523, 223] on span "Add signers" at bounding box center [536, 228] width 47 height 11
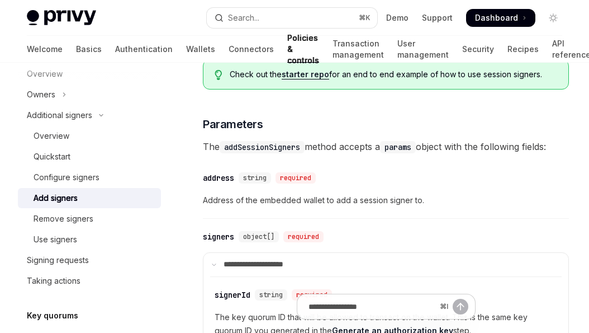
scroll to position [389, 0]
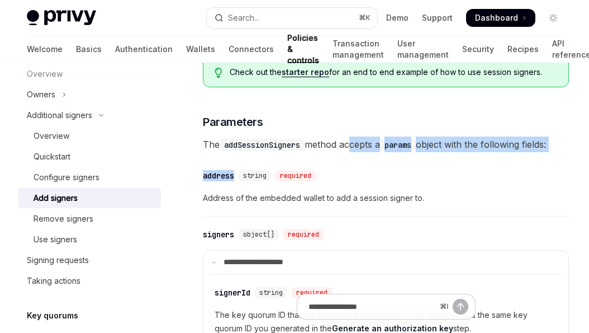
drag, startPoint x: 350, startPoint y: 146, endPoint x: 381, endPoint y: 174, distance: 41.9
click at [381, 174] on div "**********" at bounding box center [386, 162] width 366 height 587
click at [381, 174] on div "​ address string required" at bounding box center [380, 175] width 355 height 13
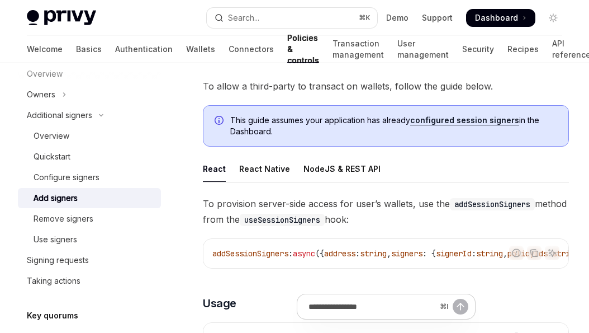
scroll to position [63, 0]
click at [308, 167] on div "NodeJS & REST API" at bounding box center [342, 168] width 77 height 26
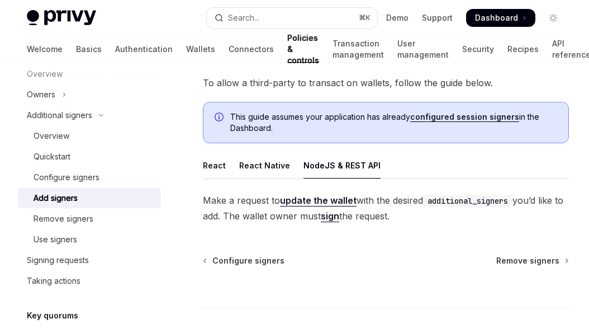
scroll to position [67, 0]
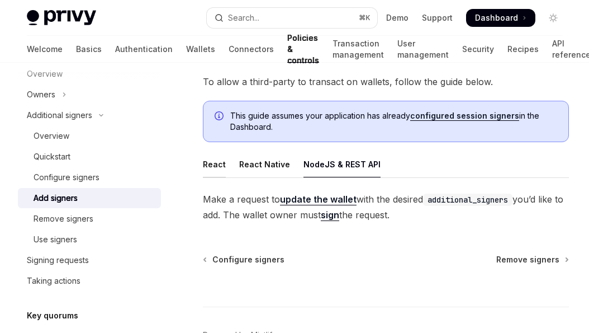
click at [216, 162] on div "React" at bounding box center [214, 164] width 23 height 26
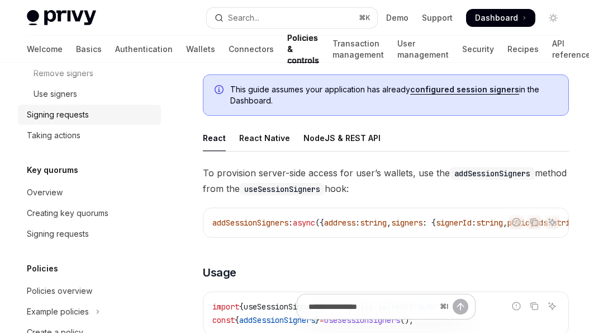
scroll to position [515, 0]
click at [78, 218] on div "Creating key quorums" at bounding box center [68, 212] width 82 height 13
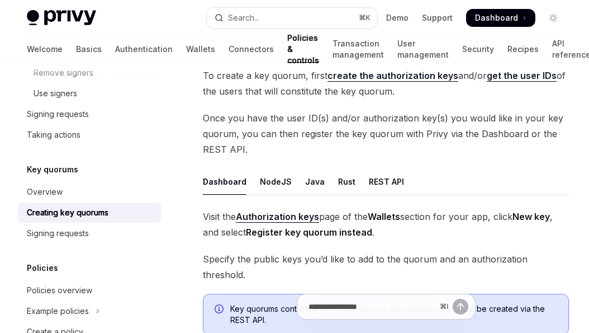
scroll to position [74, 0]
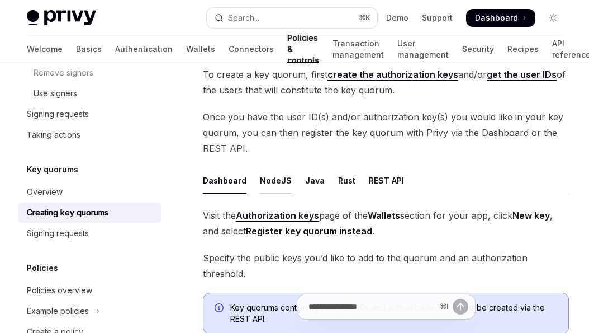
click at [264, 178] on div "NodeJS" at bounding box center [276, 180] width 32 height 26
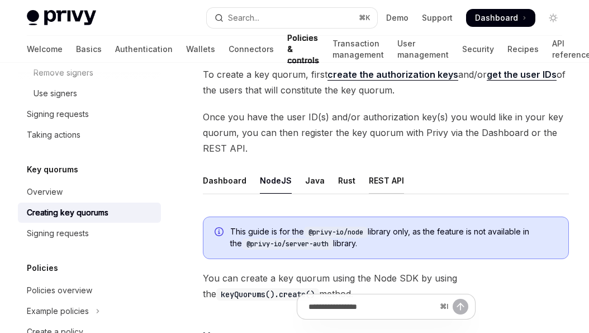
click at [369, 182] on div "REST API" at bounding box center [386, 180] width 35 height 26
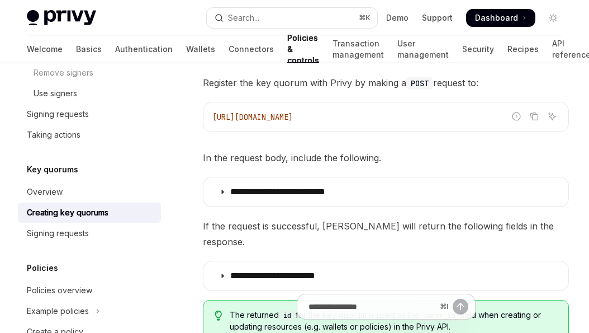
scroll to position [221, 0]
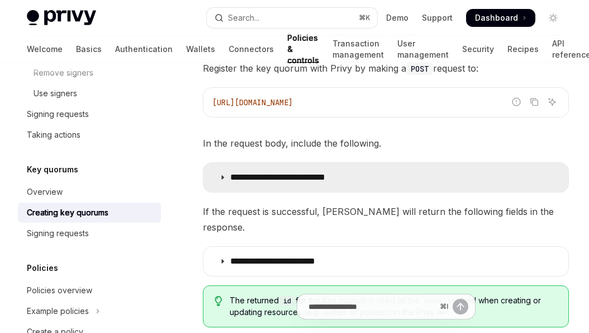
click at [247, 178] on p "**********" at bounding box center [297, 177] width 134 height 11
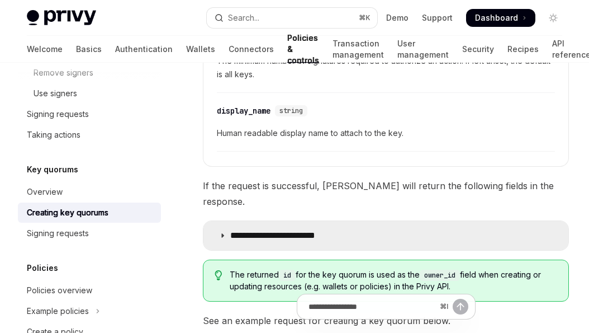
click at [237, 230] on p "**********" at bounding box center [288, 235] width 116 height 11
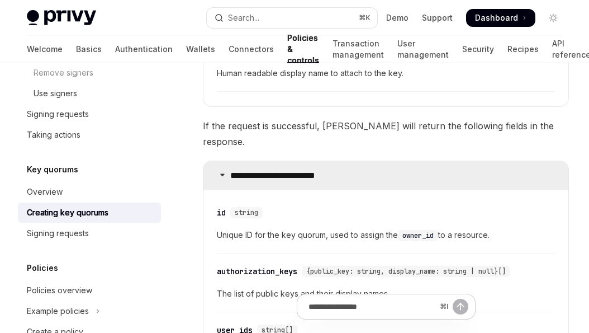
scroll to position [592, 0]
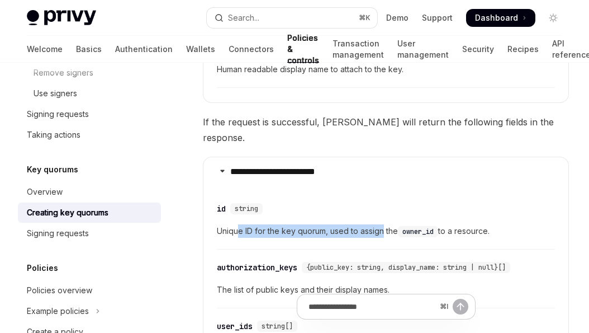
drag, startPoint x: 238, startPoint y: 215, endPoint x: 382, endPoint y: 217, distance: 143.7
click at [382, 224] on span "Unique ID for the key quorum, used to assign the owner_id to a resource." at bounding box center [386, 230] width 338 height 13
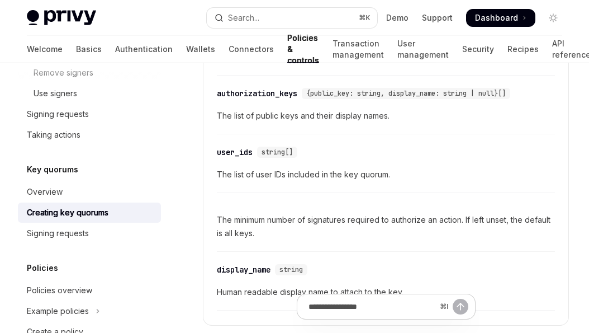
scroll to position [766, 0]
click at [238, 212] on span "The minimum number of signatures required to authorize an action. If left unset…" at bounding box center [386, 225] width 338 height 27
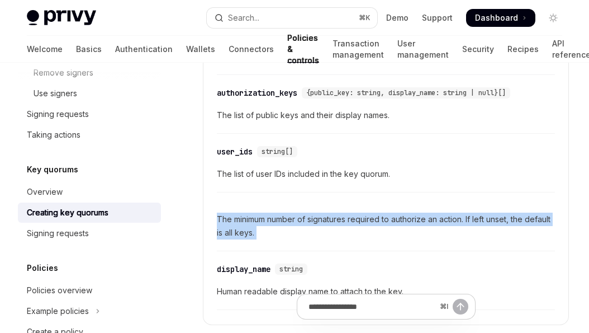
click at [238, 212] on span "The minimum number of signatures required to authorize an action. If left unset…" at bounding box center [386, 225] width 338 height 27
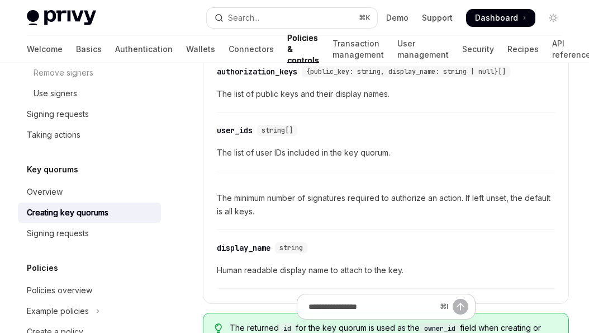
scroll to position [789, 0]
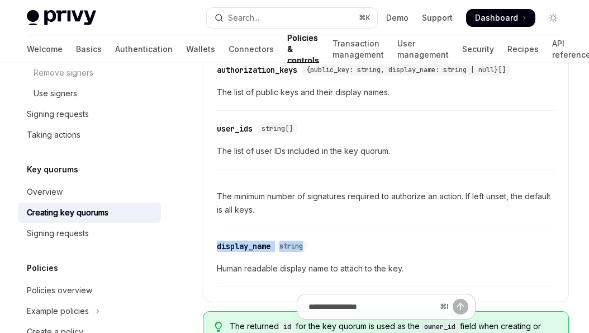
drag, startPoint x: 215, startPoint y: 232, endPoint x: 353, endPoint y: 233, distance: 137.6
click at [353, 233] on details "**********" at bounding box center [386, 130] width 366 height 343
click at [353, 239] on div "​ display_name string" at bounding box center [380, 245] width 327 height 13
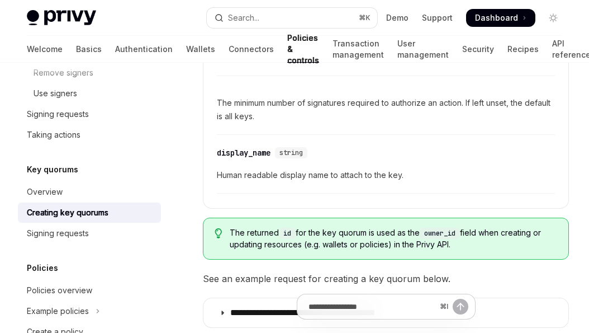
scroll to position [893, 0]
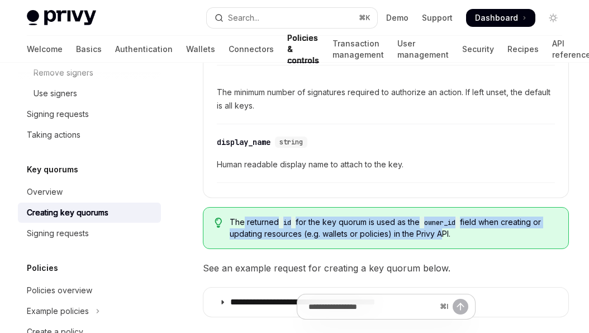
drag, startPoint x: 278, startPoint y: 208, endPoint x: 437, endPoint y: 218, distance: 159.1
click at [437, 218] on span "The returned id for the key quorum is used as the owner_id field when creating …" at bounding box center [394, 227] width 328 height 23
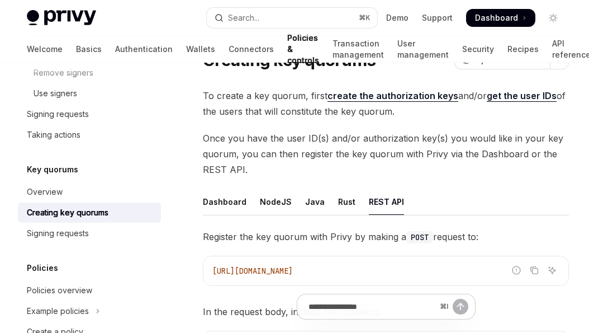
scroll to position [58, 0]
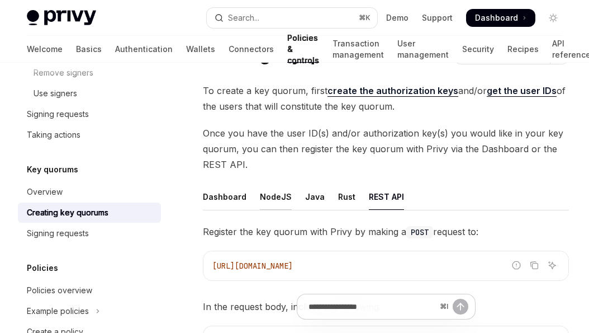
click at [279, 192] on div "NodeJS" at bounding box center [276, 196] width 32 height 26
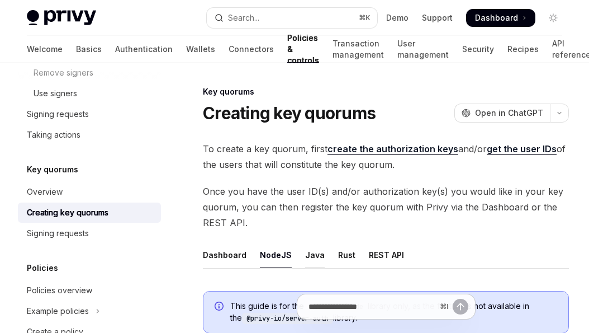
click at [309, 254] on div "Java" at bounding box center [315, 255] width 20 height 26
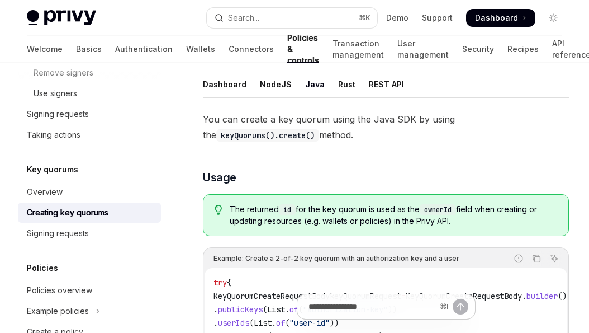
scroll to position [173, 0]
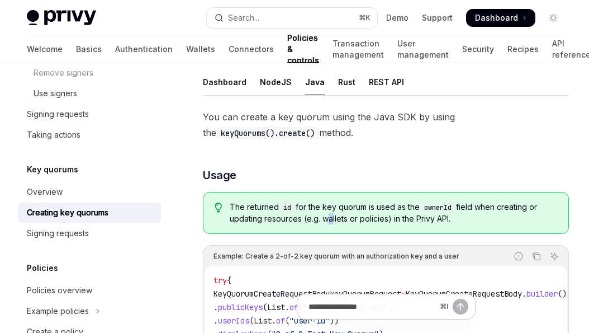
drag, startPoint x: 324, startPoint y: 214, endPoint x: 332, endPoint y: 225, distance: 13.7
click at [332, 225] on div "The returned id for the key quorum is used as the ownerId field when creating o…" at bounding box center [386, 213] width 366 height 42
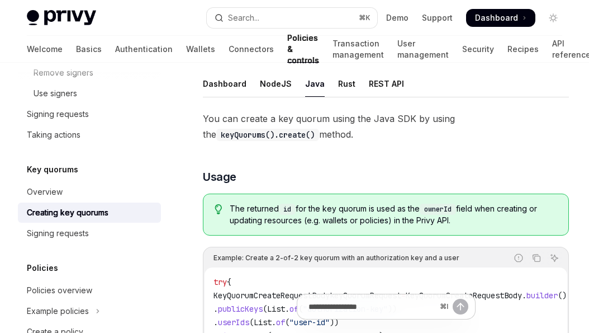
scroll to position [0, 0]
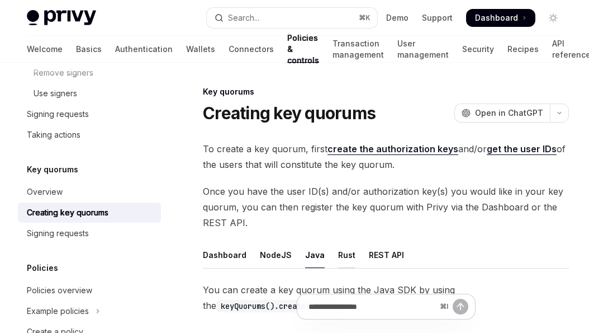
click at [338, 257] on div "Rust" at bounding box center [346, 255] width 17 height 26
click at [369, 260] on div "REST API" at bounding box center [386, 255] width 35 height 26
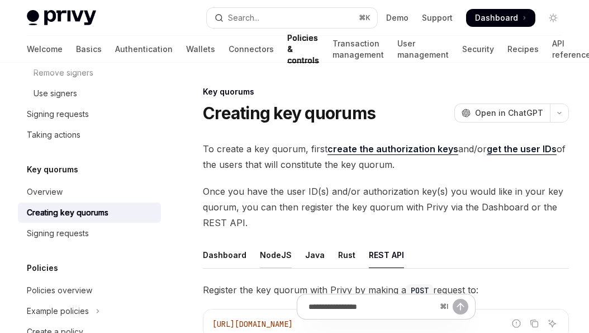
click at [264, 259] on div "NodeJS" at bounding box center [276, 255] width 32 height 26
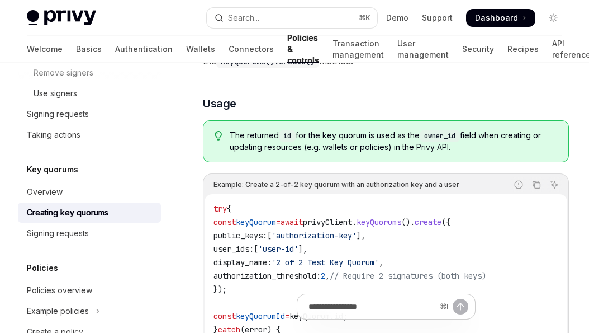
scroll to position [308, 0]
drag, startPoint x: 222, startPoint y: 221, endPoint x: 244, endPoint y: 285, distance: 67.4
click at [244, 285] on code "try { const keyQuorum = await privyClient . keyQuorums (). create ({ public_key…" at bounding box center [386, 281] width 345 height 161
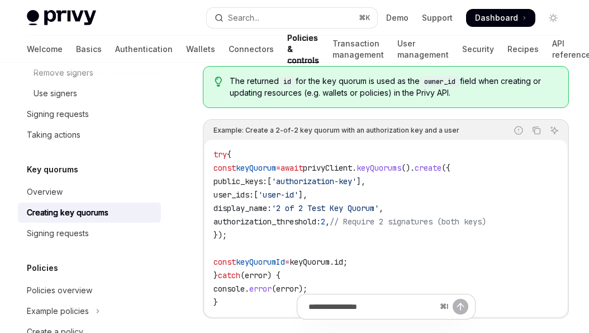
scroll to position [369, 0]
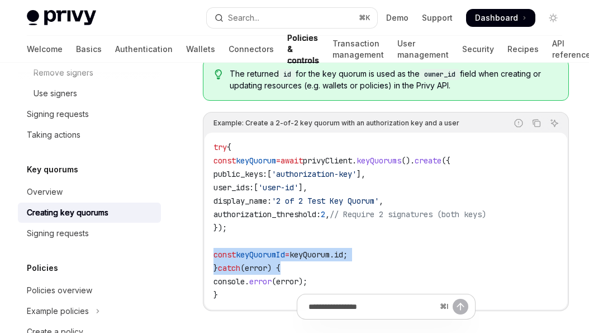
drag, startPoint x: 214, startPoint y: 254, endPoint x: 399, endPoint y: 267, distance: 185.5
click at [399, 267] on code "try { const keyQuorum = await privyClient . keyQuorums (). create ({ public_key…" at bounding box center [386, 220] width 345 height 161
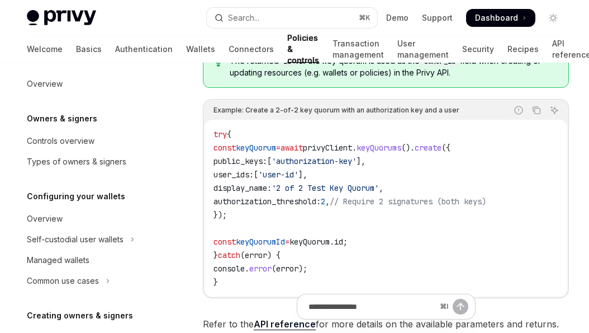
scroll to position [0, 0]
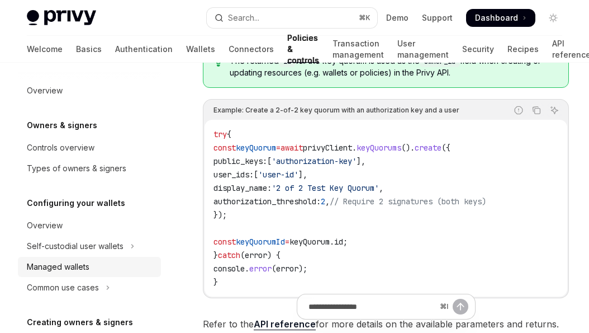
click at [71, 273] on link "Managed wallets" at bounding box center [89, 267] width 143 height 20
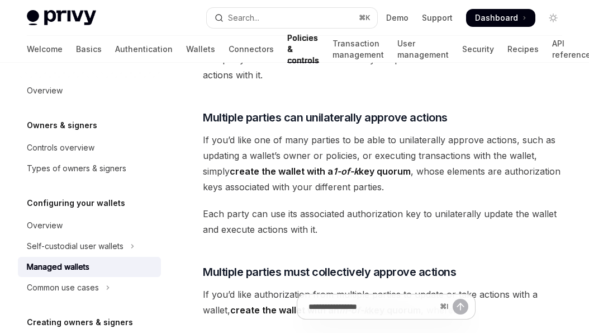
scroll to position [244, 0]
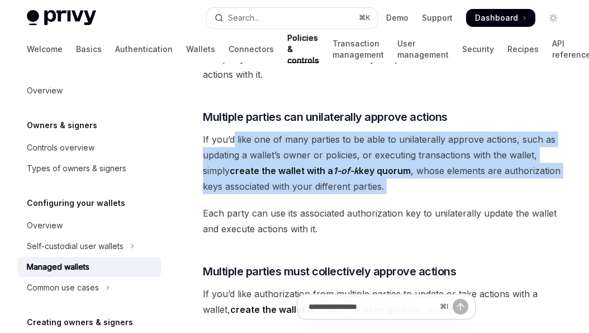
drag, startPoint x: 233, startPoint y: 134, endPoint x: 305, endPoint y: 200, distance: 98.2
click at [305, 190] on span "If you’d like one of many parties to be able to unilaterally approve actions, s…" at bounding box center [386, 162] width 366 height 63
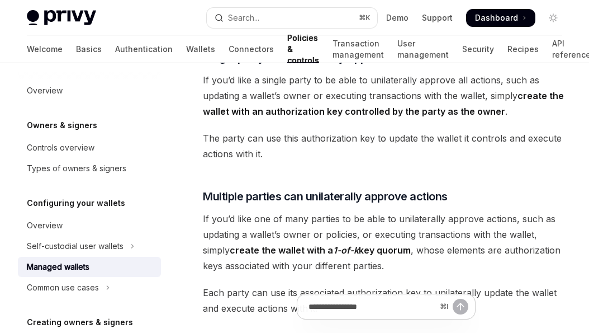
scroll to position [0, 0]
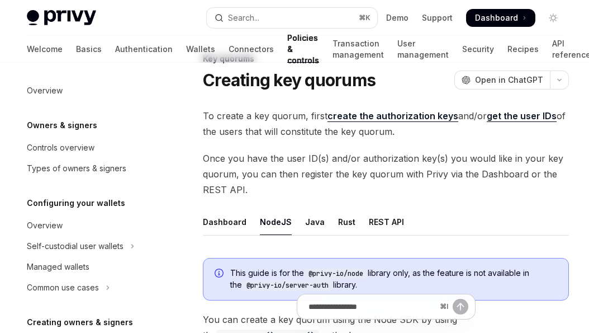
scroll to position [529, 0]
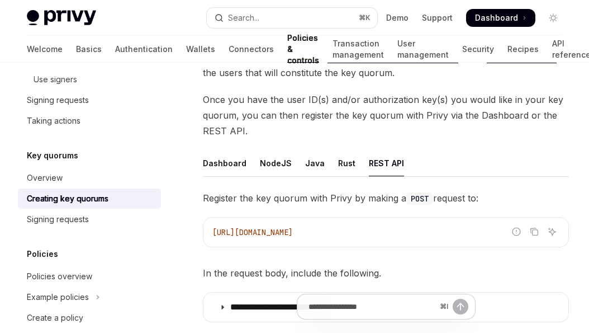
scroll to position [96, 0]
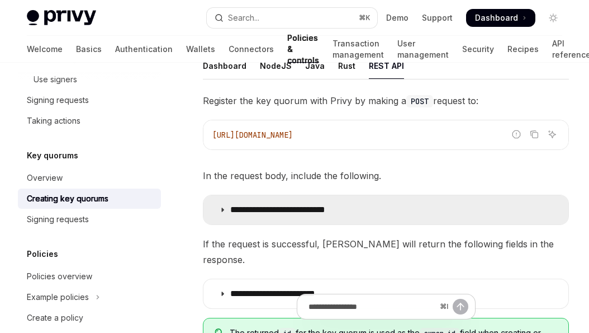
click at [270, 216] on summary "**********" at bounding box center [386, 209] width 365 height 29
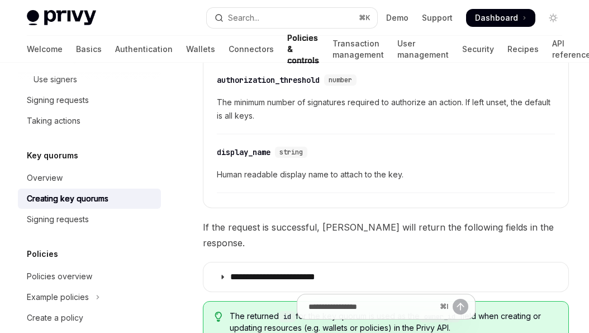
scroll to position [489, 0]
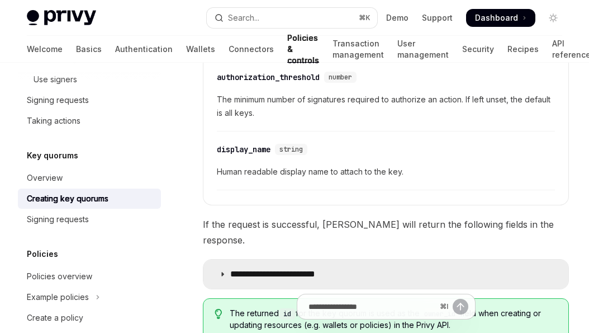
click at [234, 268] on p "**********" at bounding box center [288, 273] width 116 height 11
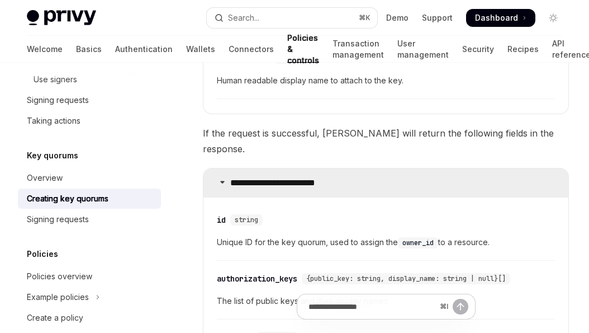
scroll to position [581, 0]
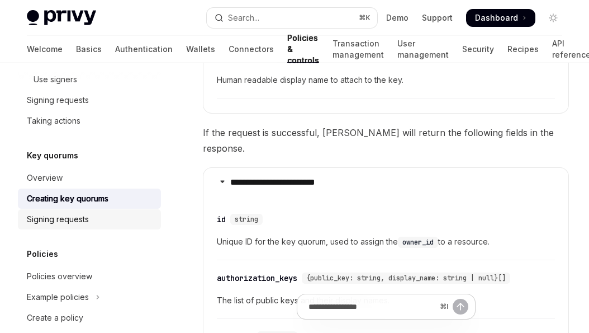
click at [68, 215] on div "Signing requests" at bounding box center [58, 218] width 62 height 13
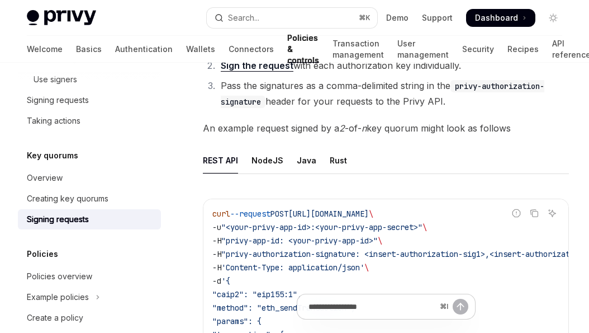
scroll to position [212, 0]
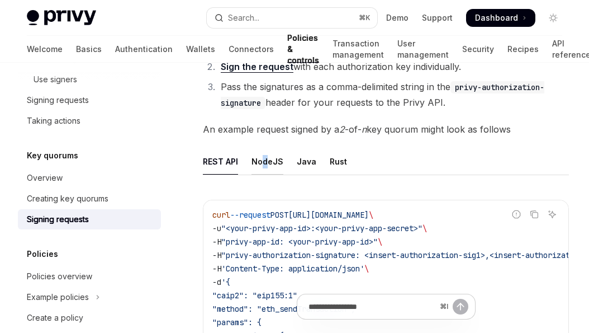
click at [264, 162] on div "NodeJS" at bounding box center [268, 161] width 32 height 26
type textarea "*"
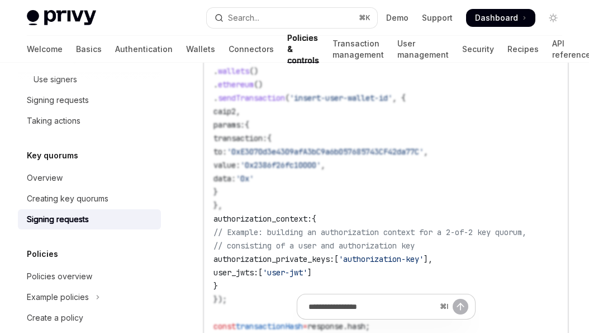
scroll to position [607, 0]
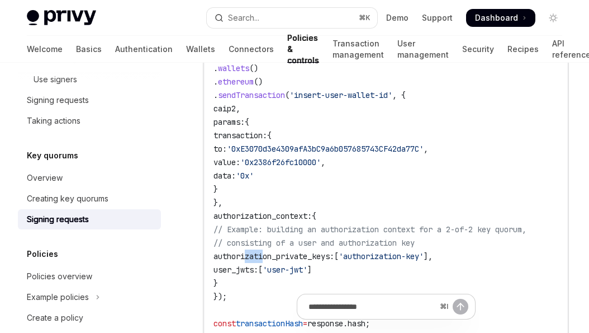
drag, startPoint x: 247, startPoint y: 256, endPoint x: 265, endPoint y: 255, distance: 18.5
click at [265, 255] on span "authorization_private_keys:" at bounding box center [274, 256] width 121 height 10
click at [305, 259] on span "authorization_private_keys:" at bounding box center [274, 256] width 121 height 10
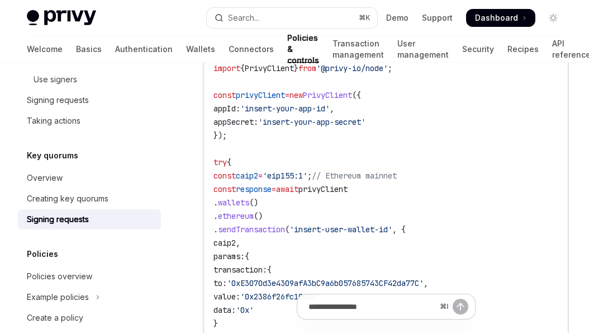
scroll to position [473, 0]
click at [218, 217] on span "." at bounding box center [216, 215] width 4 height 10
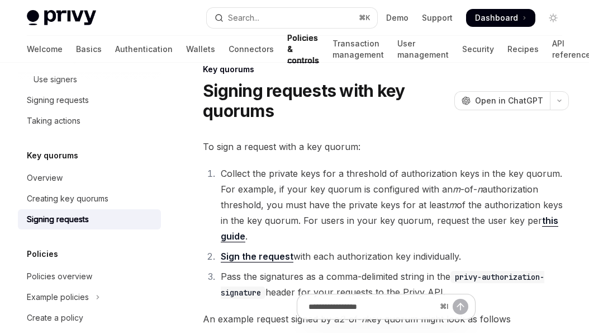
scroll to position [32, 0]
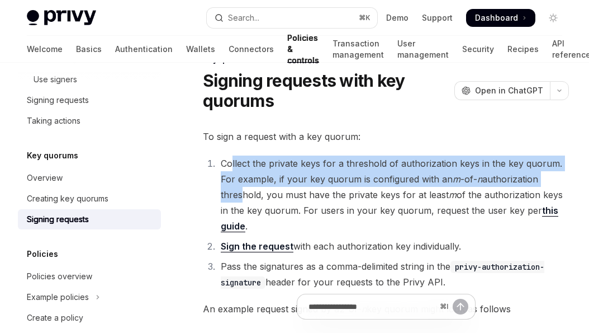
drag, startPoint x: 233, startPoint y: 163, endPoint x: 239, endPoint y: 191, distance: 28.5
click at [239, 191] on li "Collect the private keys for a threshold of authorization keys in the key quoru…" at bounding box center [394, 194] width 352 height 78
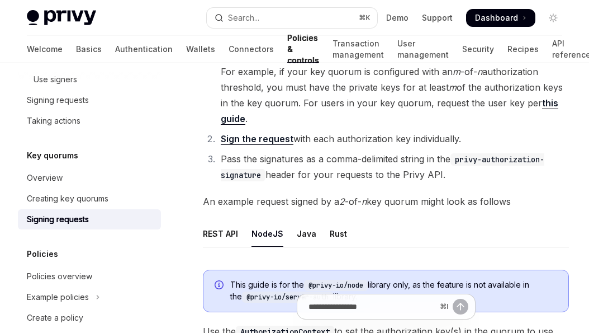
scroll to position [0, 0]
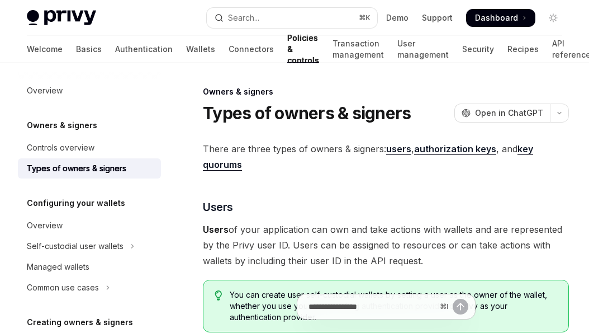
click at [237, 164] on strong "key quorums" at bounding box center [368, 156] width 330 height 27
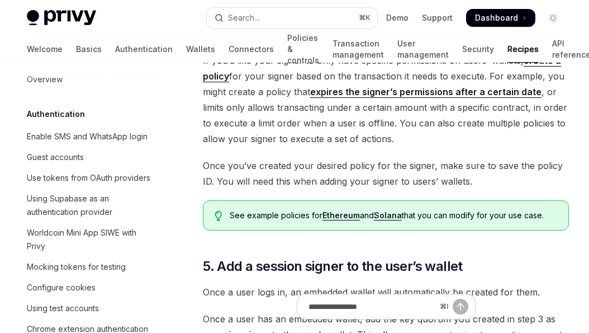
scroll to position [1650, 0]
click at [512, 131] on span "If you’d like your signer to only have specific permissions on users’ wallets, …" at bounding box center [386, 100] width 366 height 94
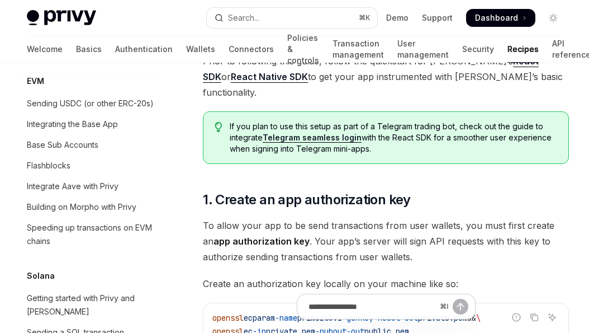
scroll to position [434, 0]
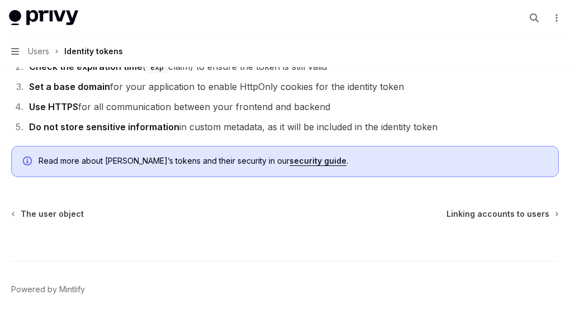
scroll to position [3760, 0]
